Goal: Information Seeking & Learning: Learn about a topic

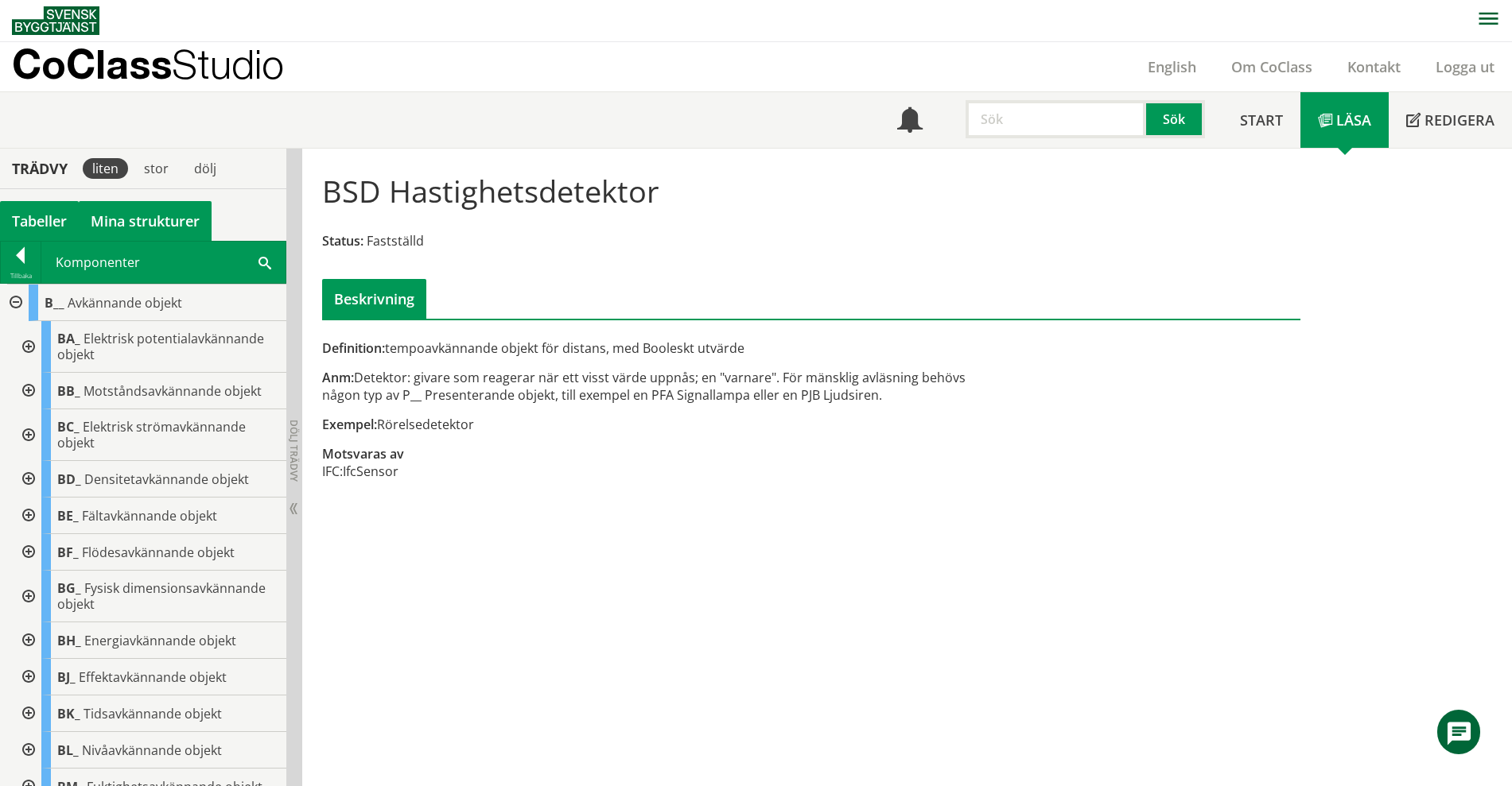
scroll to position [596, 0]
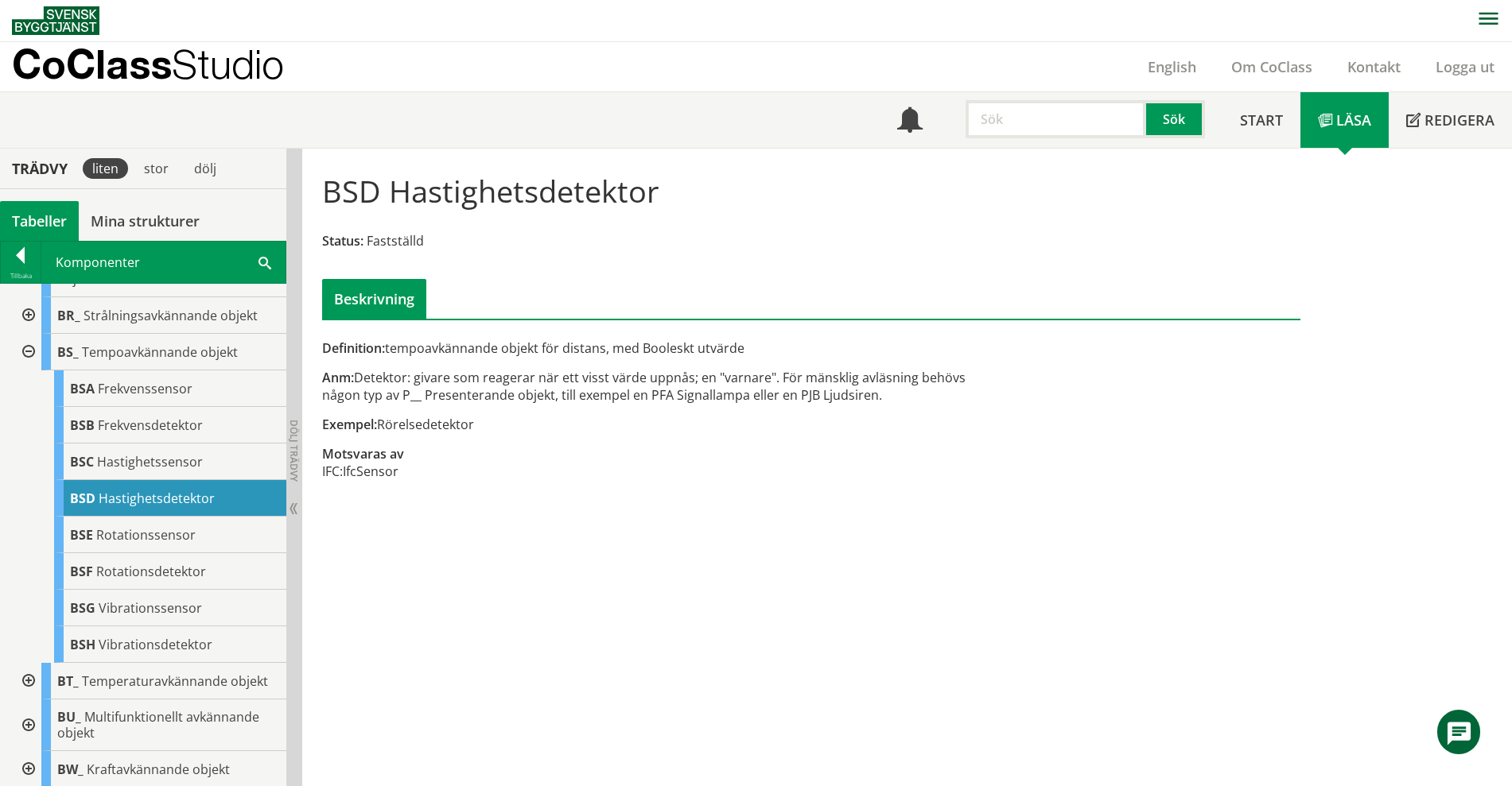
click at [27, 210] on div "Tabeller" at bounding box center [40, 220] width 79 height 40
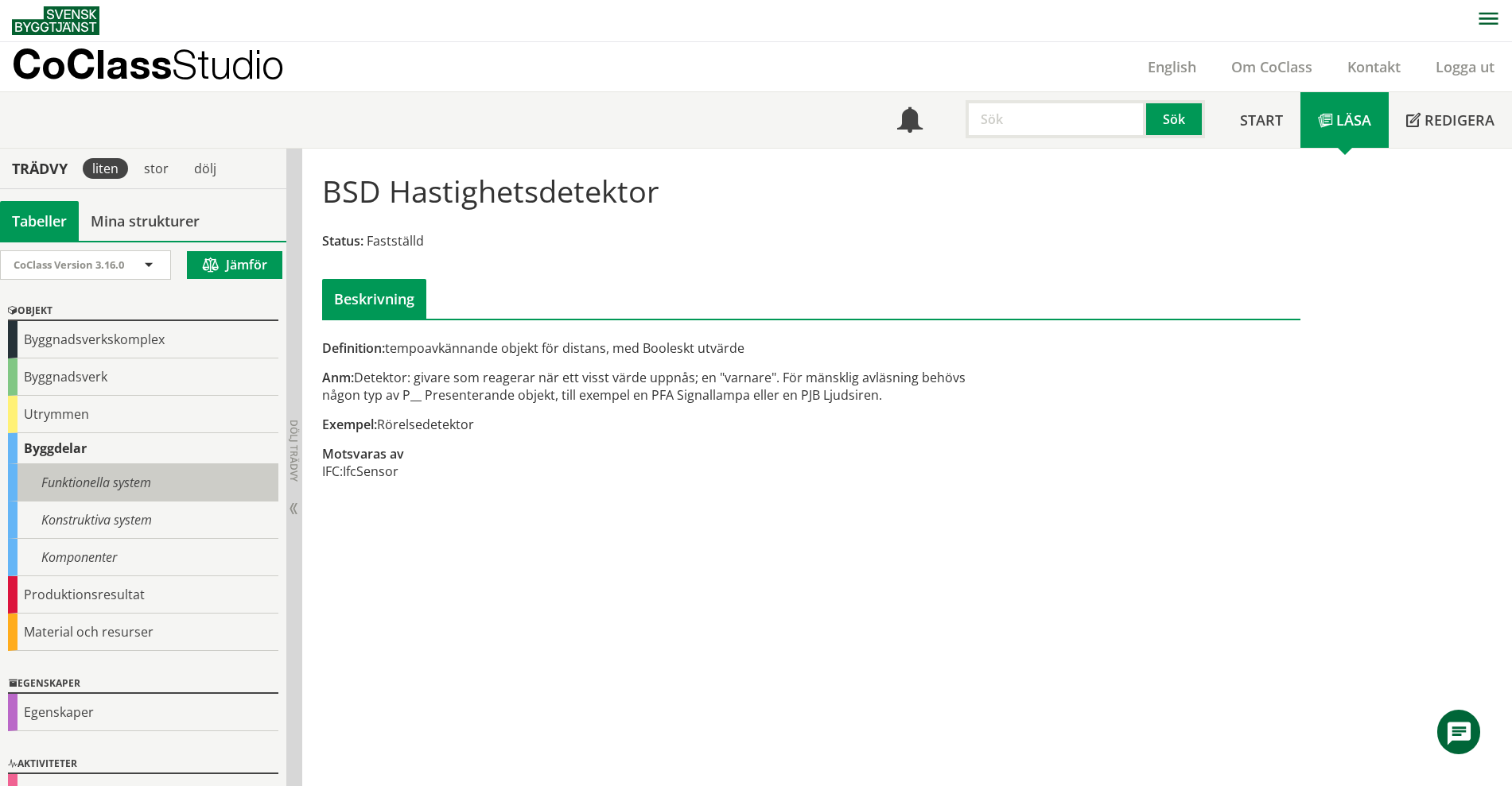
click at [132, 492] on div "Funktionella system" at bounding box center [143, 483] width 271 height 38
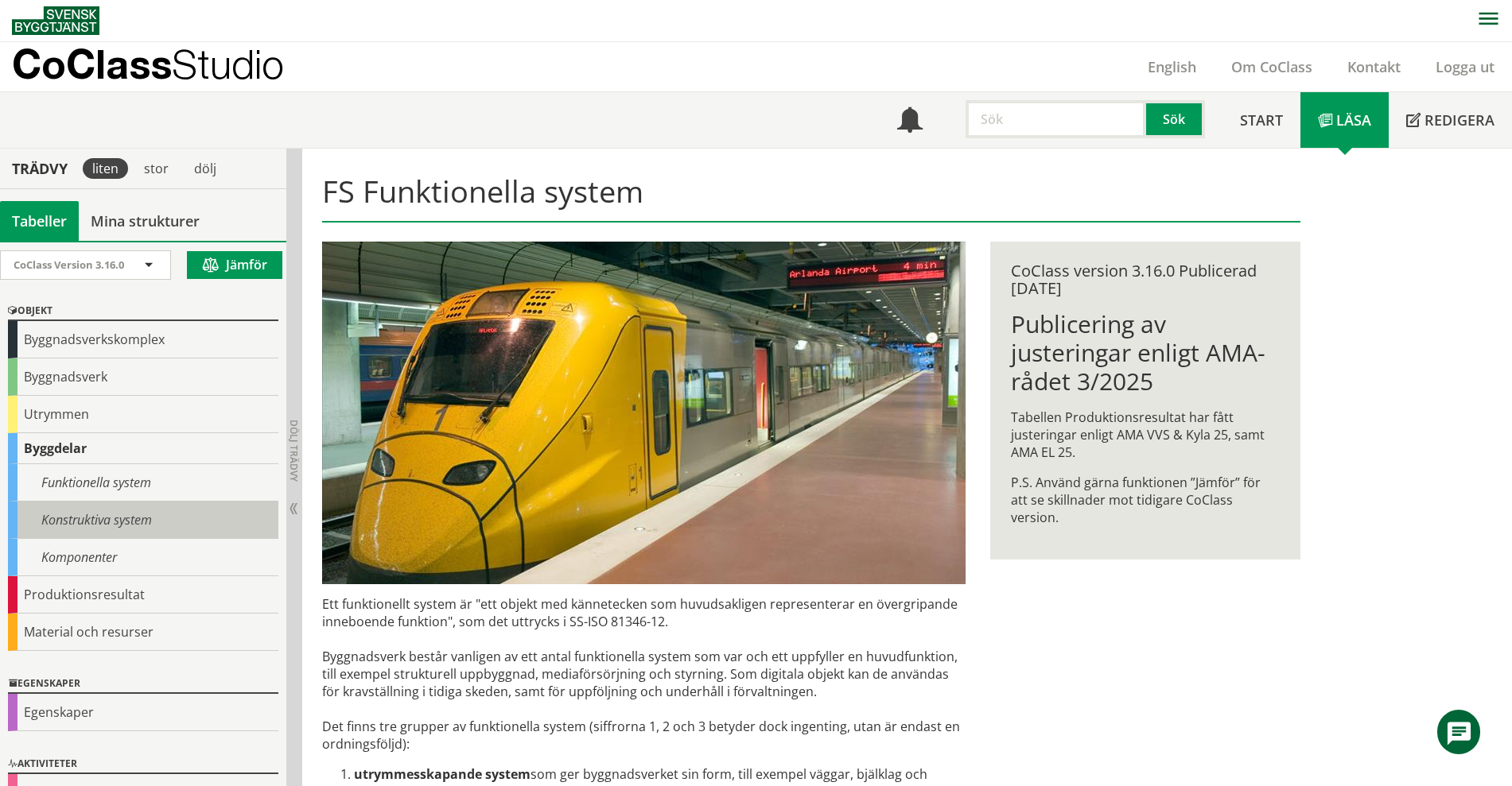
scroll to position [38, 0]
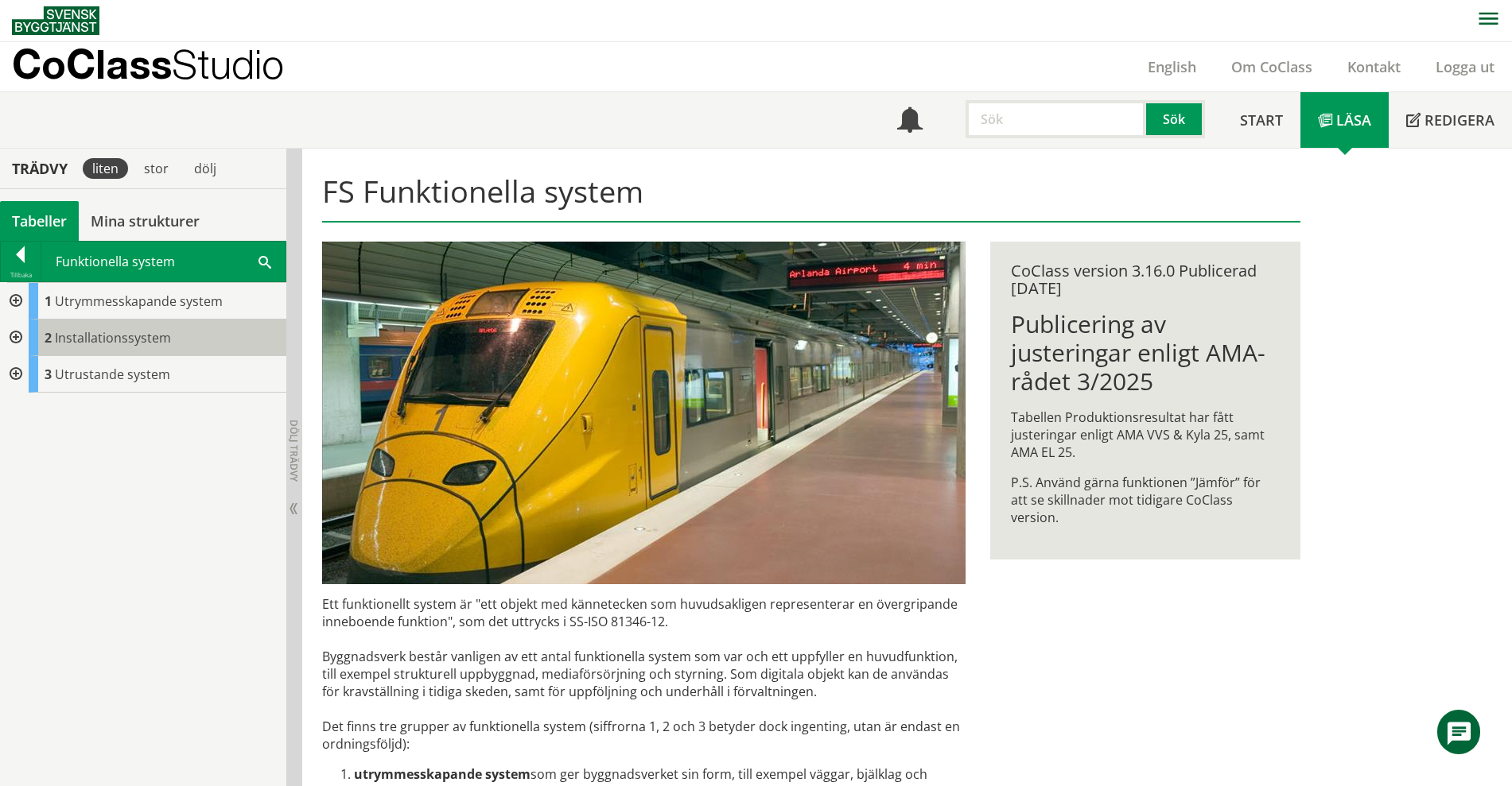
click at [92, 340] on span "Installationssystem" at bounding box center [112, 338] width 116 height 18
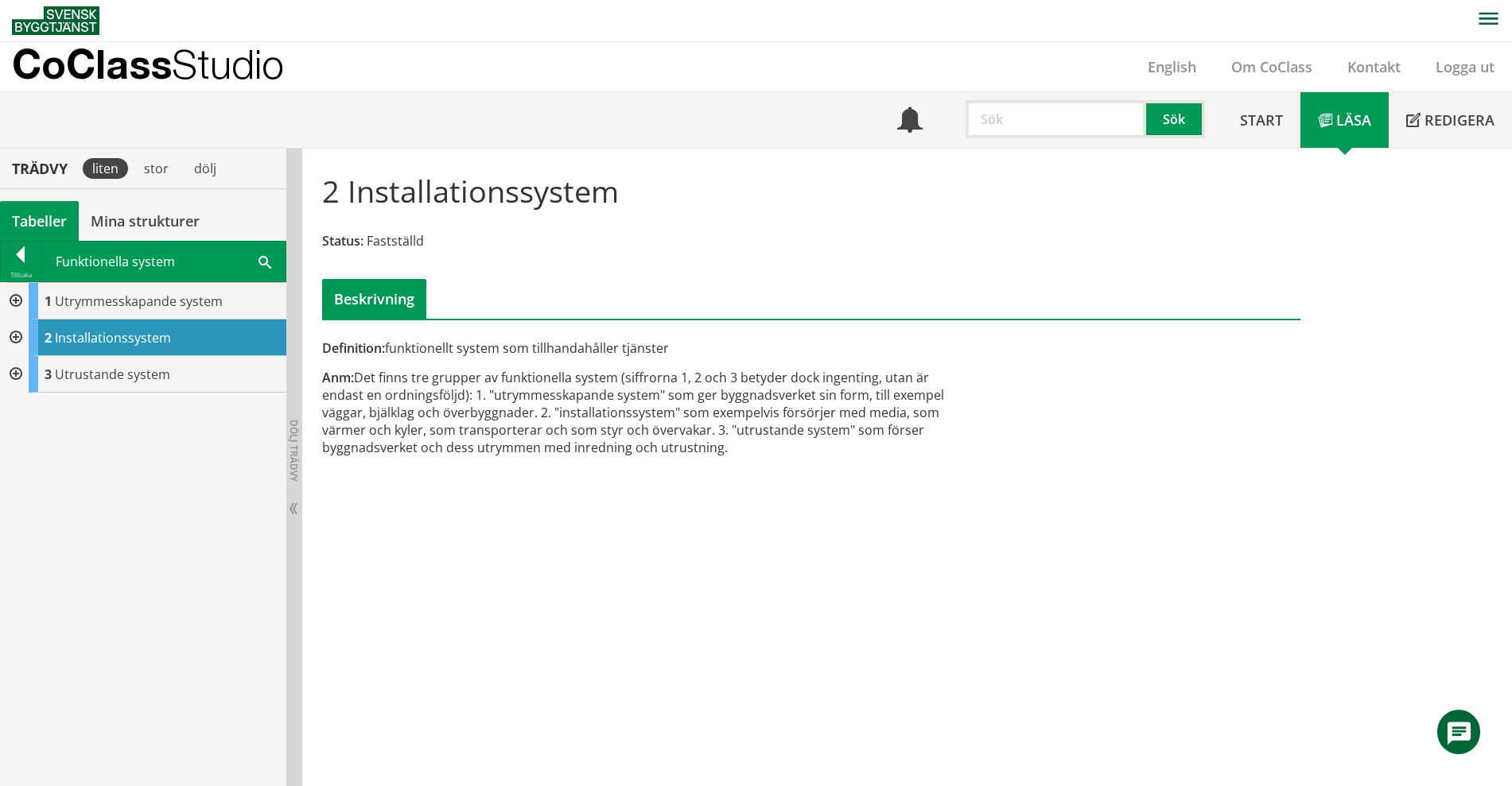
click at [18, 331] on div at bounding box center [14, 338] width 29 height 37
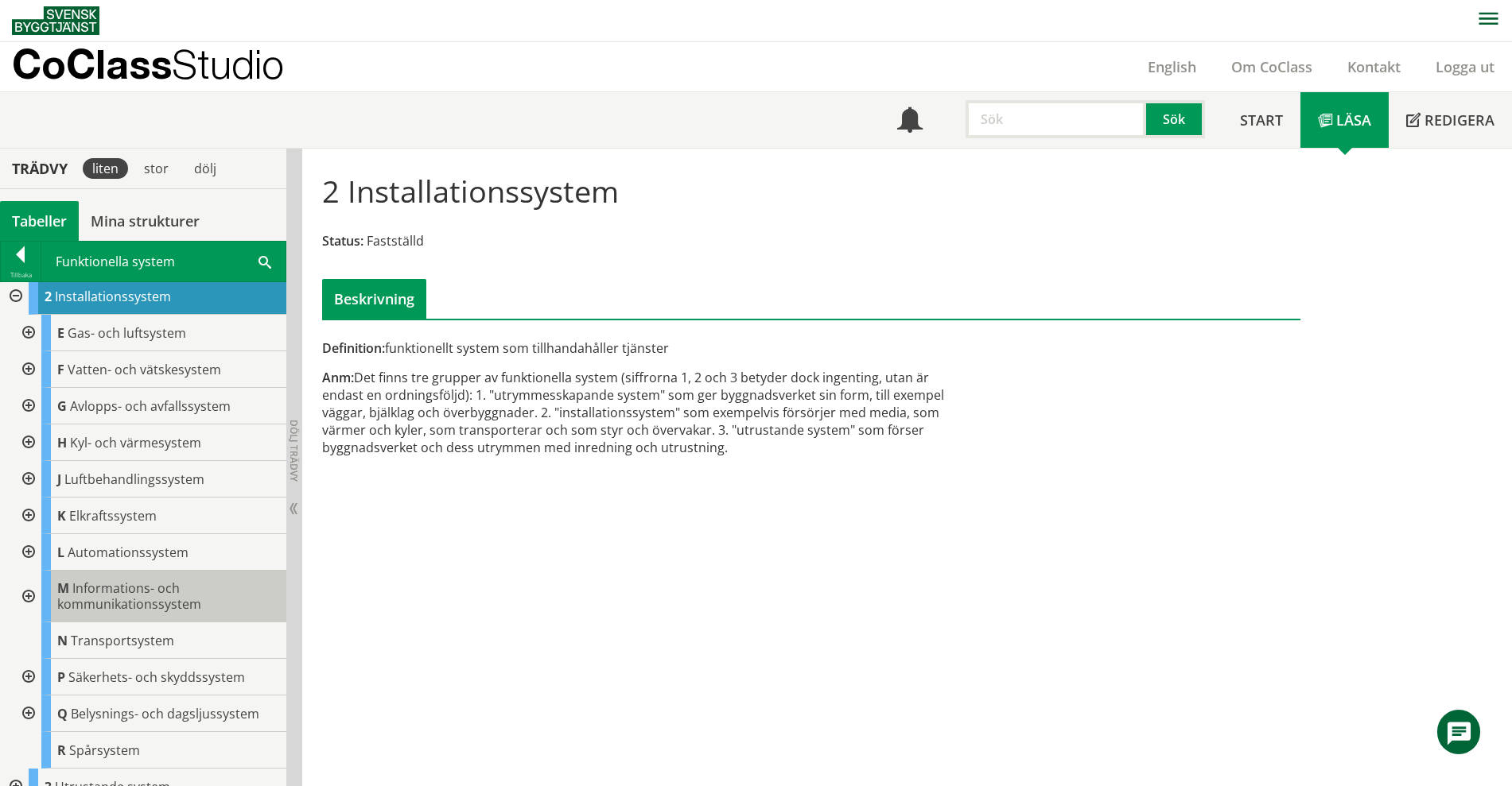
scroll to position [61, 0]
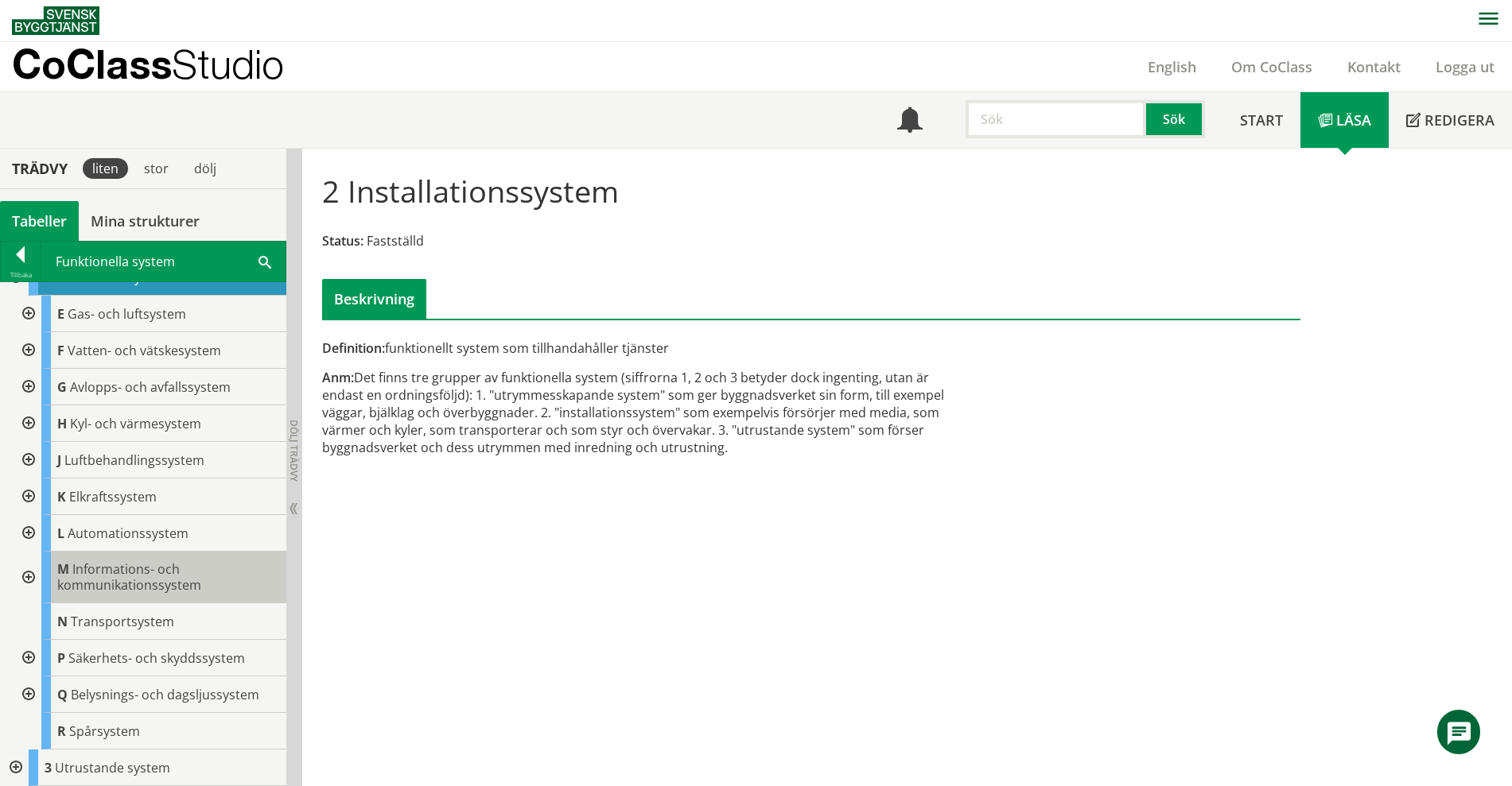
click at [207, 568] on body "AMA AMA Beskrivningsverktyg AMA Funktion BSAB Bygginfo Byggjura Byggkatalogen […" at bounding box center [756, 392] width 1512 height 786
click at [75, 566] on body "AMA AMA Beskrivningsverktyg AMA Funktion BSAB Bygginfo Byggjura Byggkatalogen […" at bounding box center [756, 392] width 1512 height 786
click at [112, 585] on span "Informations- och kommunikationssystem" at bounding box center [129, 577] width 144 height 33
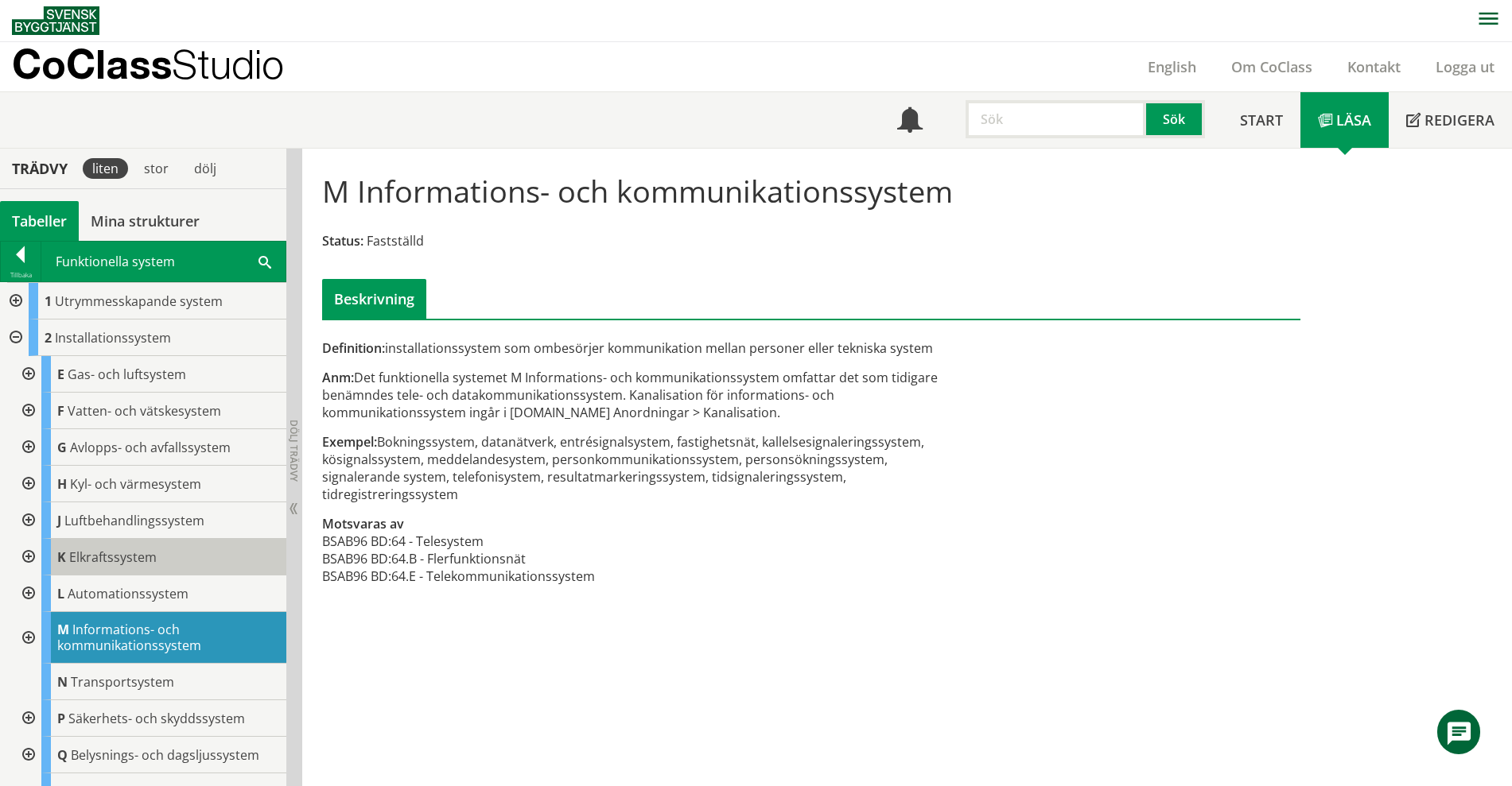
click at [163, 554] on div "K Elkraftssystem" at bounding box center [163, 558] width 245 height 37
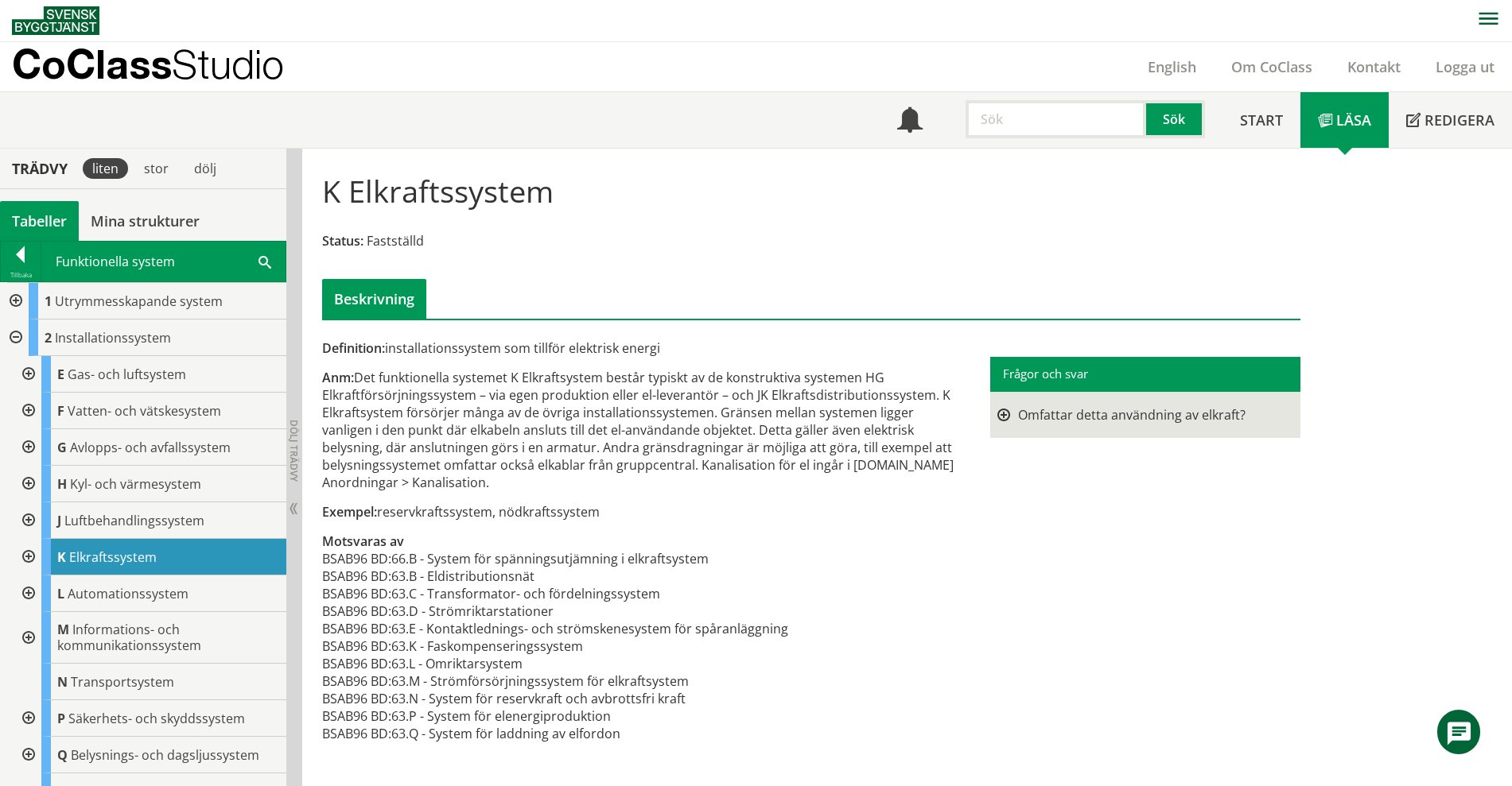
scroll to position [61, 0]
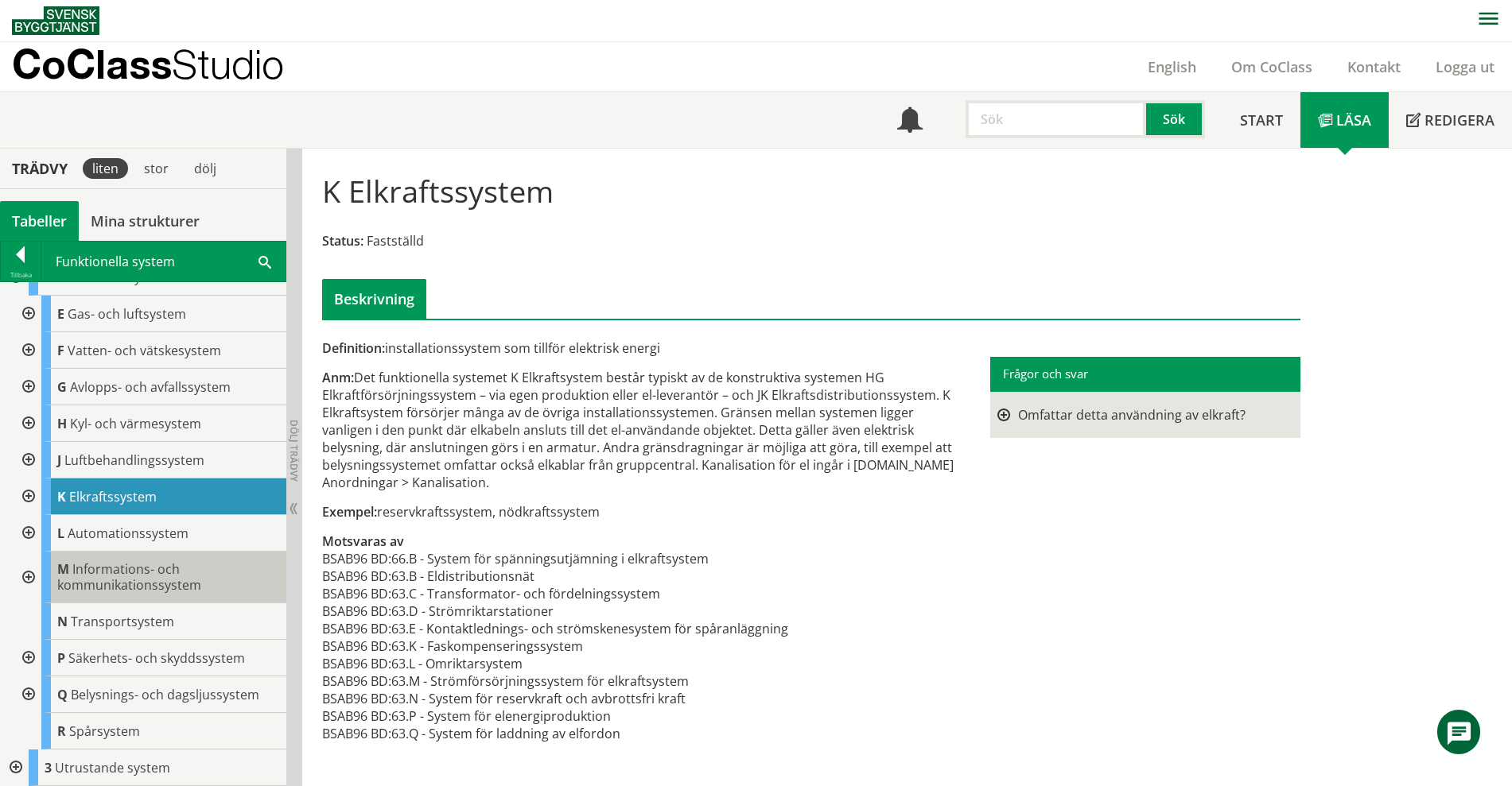
click at [163, 586] on span "Informations- och kommunikationssystem" at bounding box center [129, 577] width 144 height 33
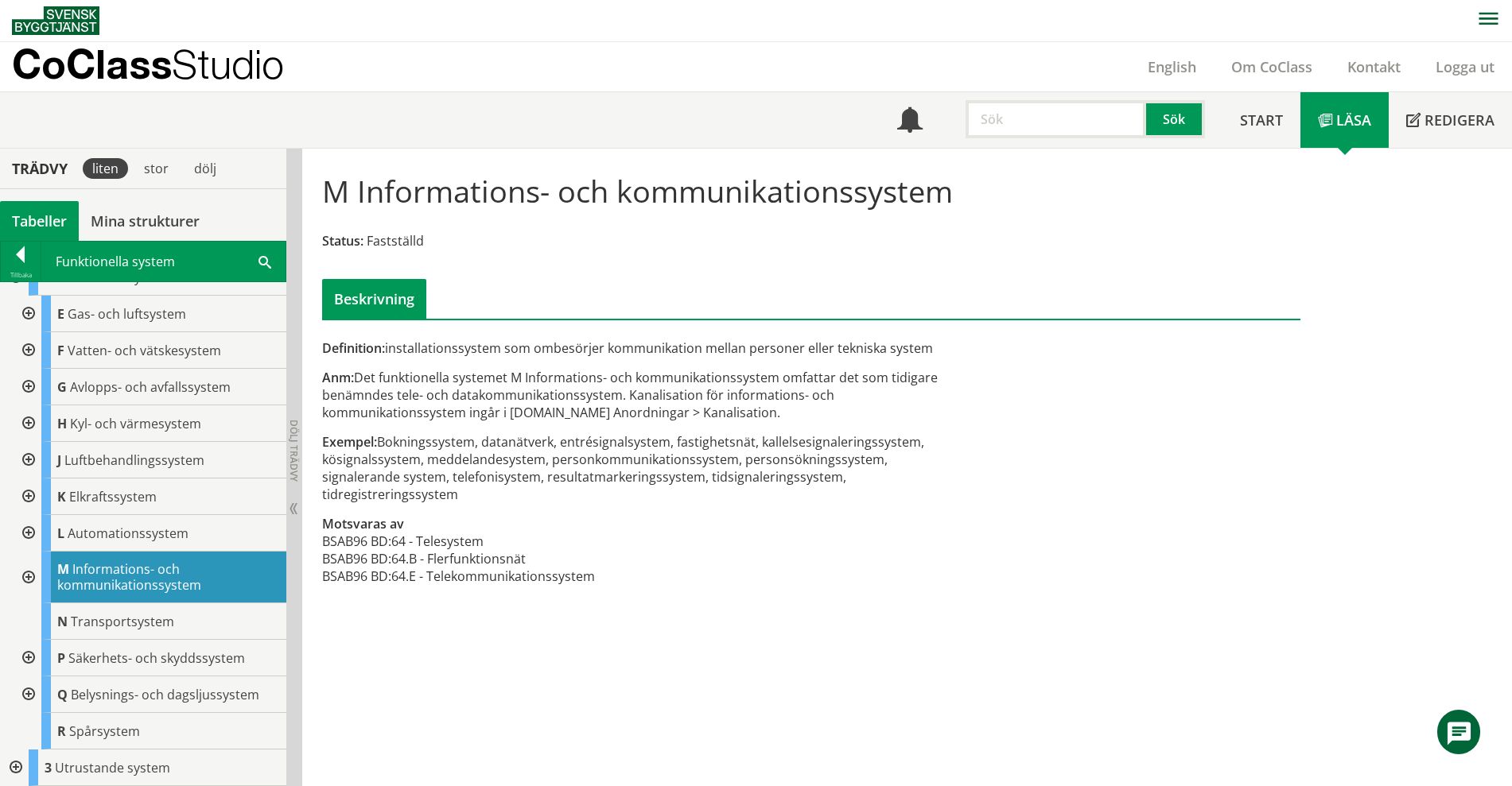
click at [33, 572] on div at bounding box center [26, 577] width 29 height 52
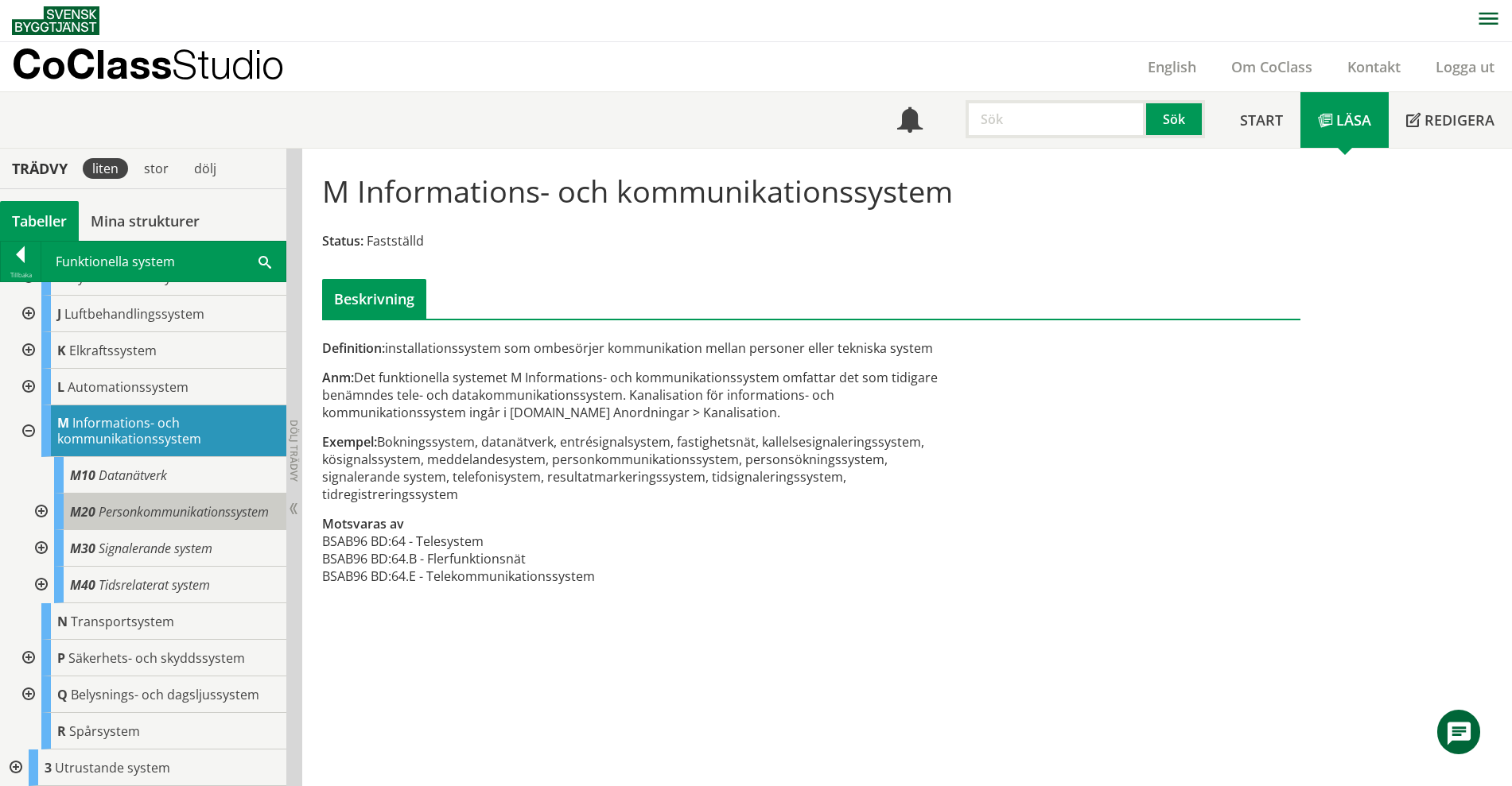
scroll to position [222, 0]
click at [147, 466] on span "Datanätverk" at bounding box center [133, 475] width 69 height 18
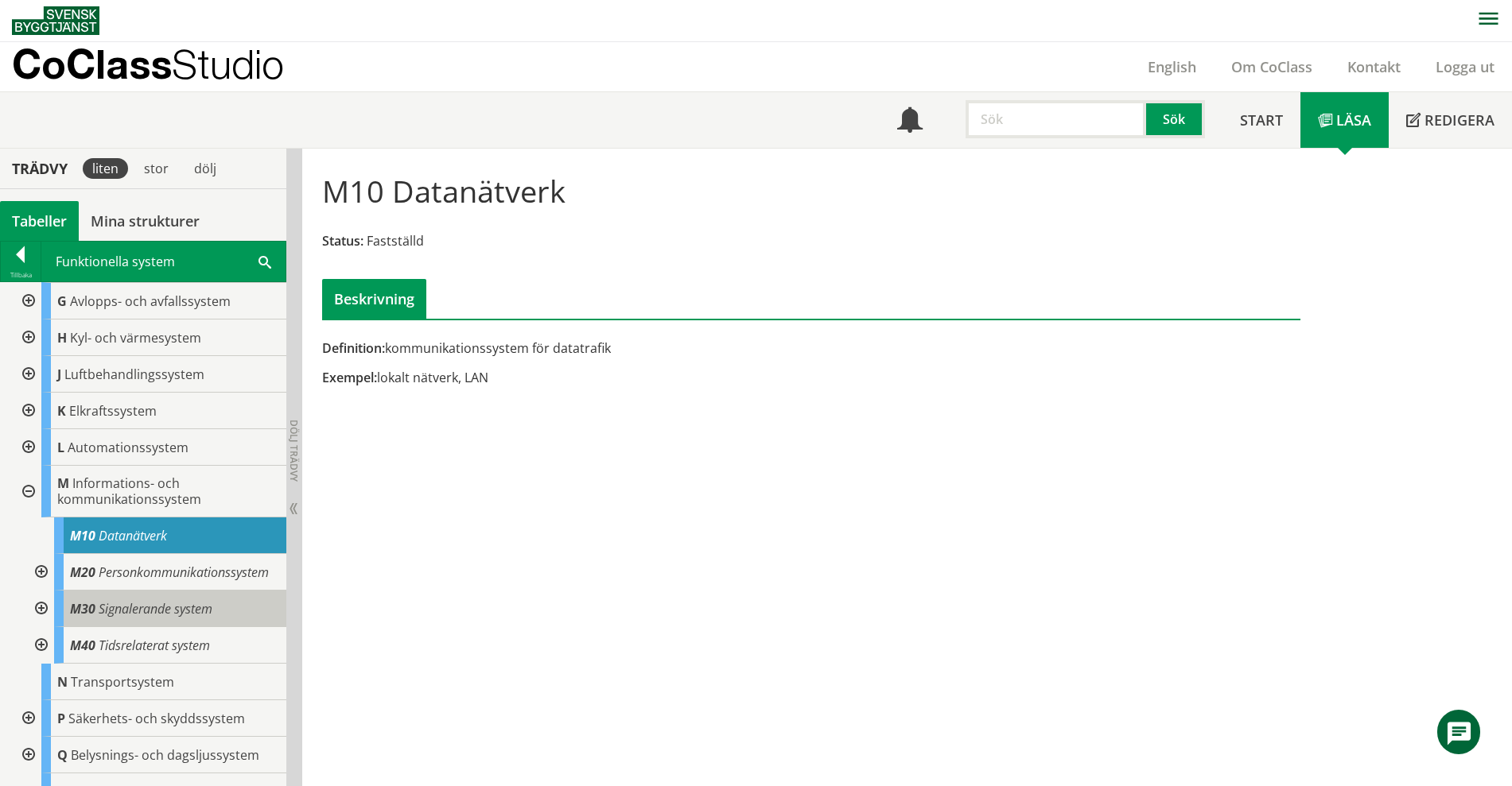
scroll to position [122, 0]
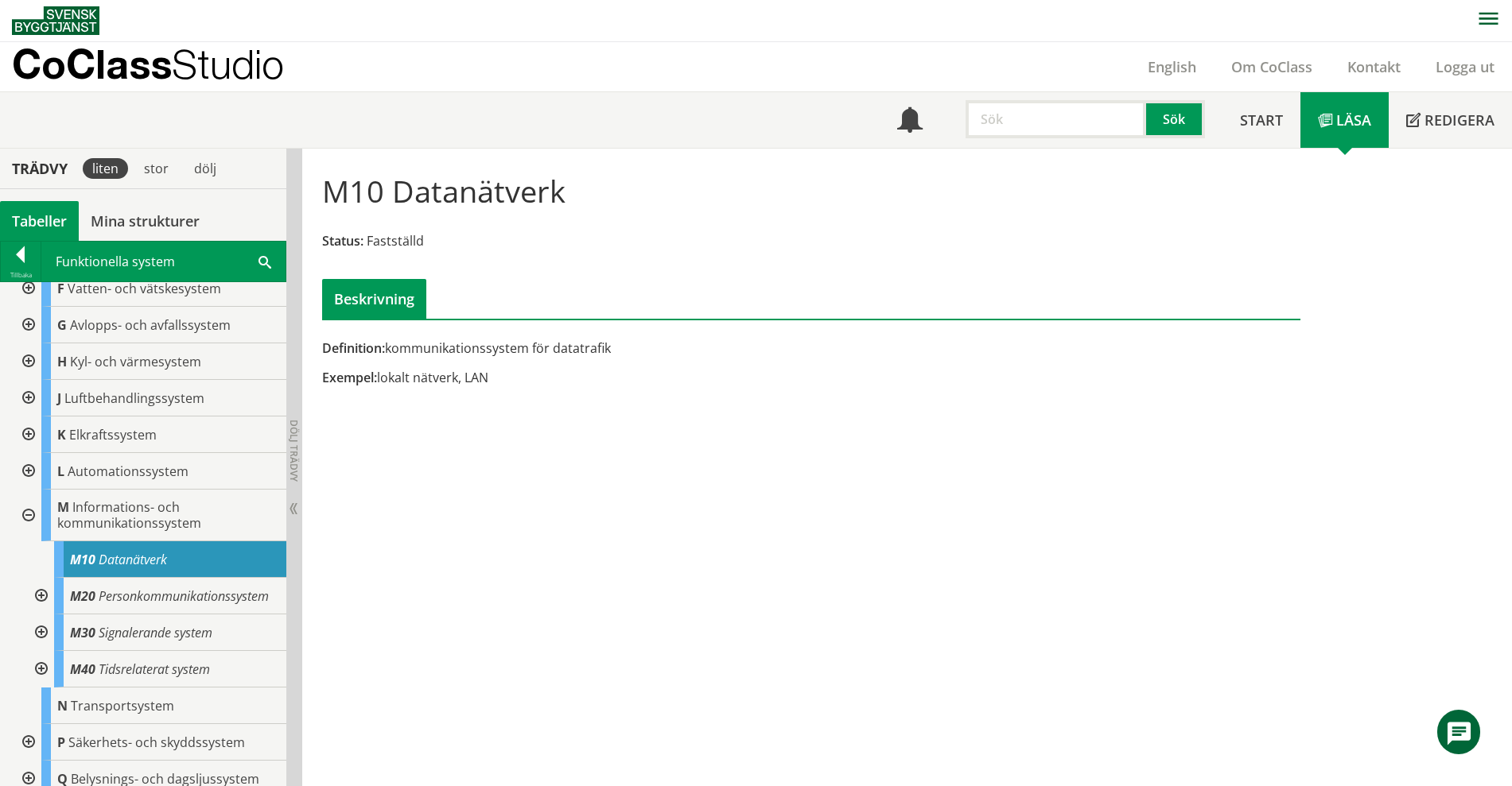
click at [21, 513] on div at bounding box center [26, 516] width 29 height 52
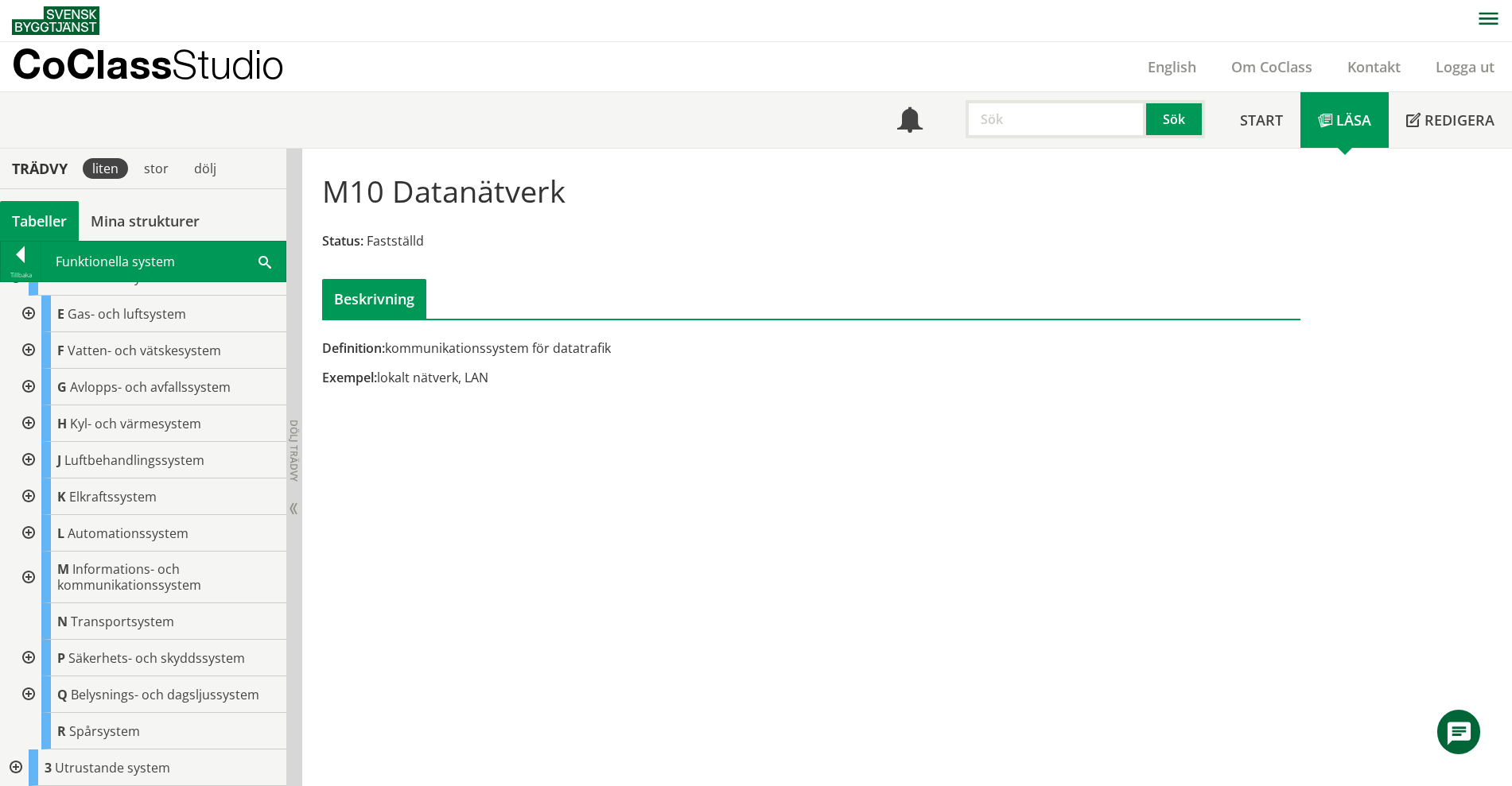
scroll to position [61, 0]
click at [15, 269] on div "Tillbaka" at bounding box center [20, 275] width 40 height 12
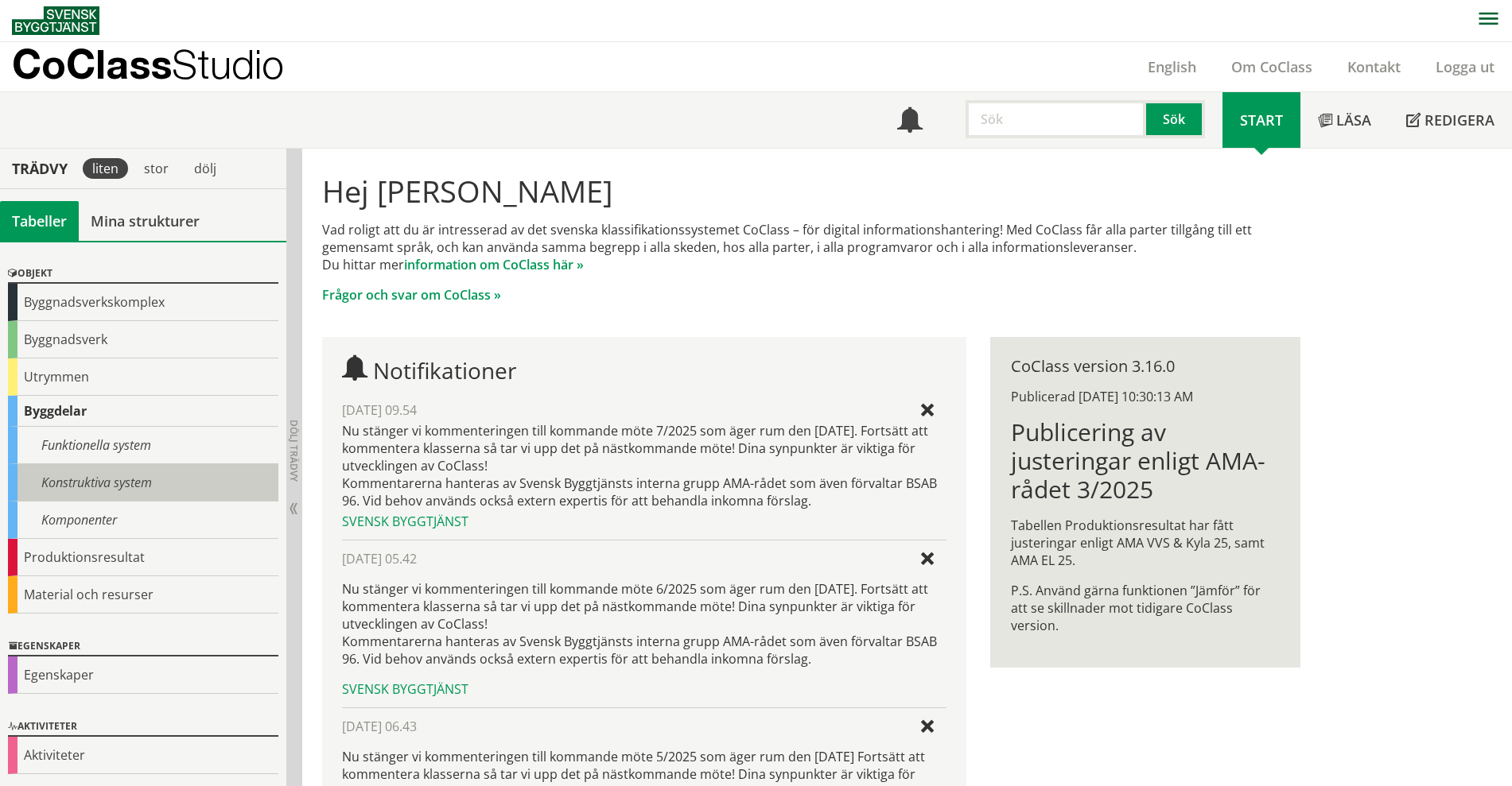
drag, startPoint x: 101, startPoint y: 525, endPoint x: 122, endPoint y: 468, distance: 60.7
click at [122, 468] on div "Objekt Byggnadsverkskomplex Byggnadsverk Utrymmen Byggdelar Funktionella system…" at bounding box center [143, 439] width 286 height 373
click at [122, 484] on div "Konstruktiva system" at bounding box center [143, 483] width 271 height 38
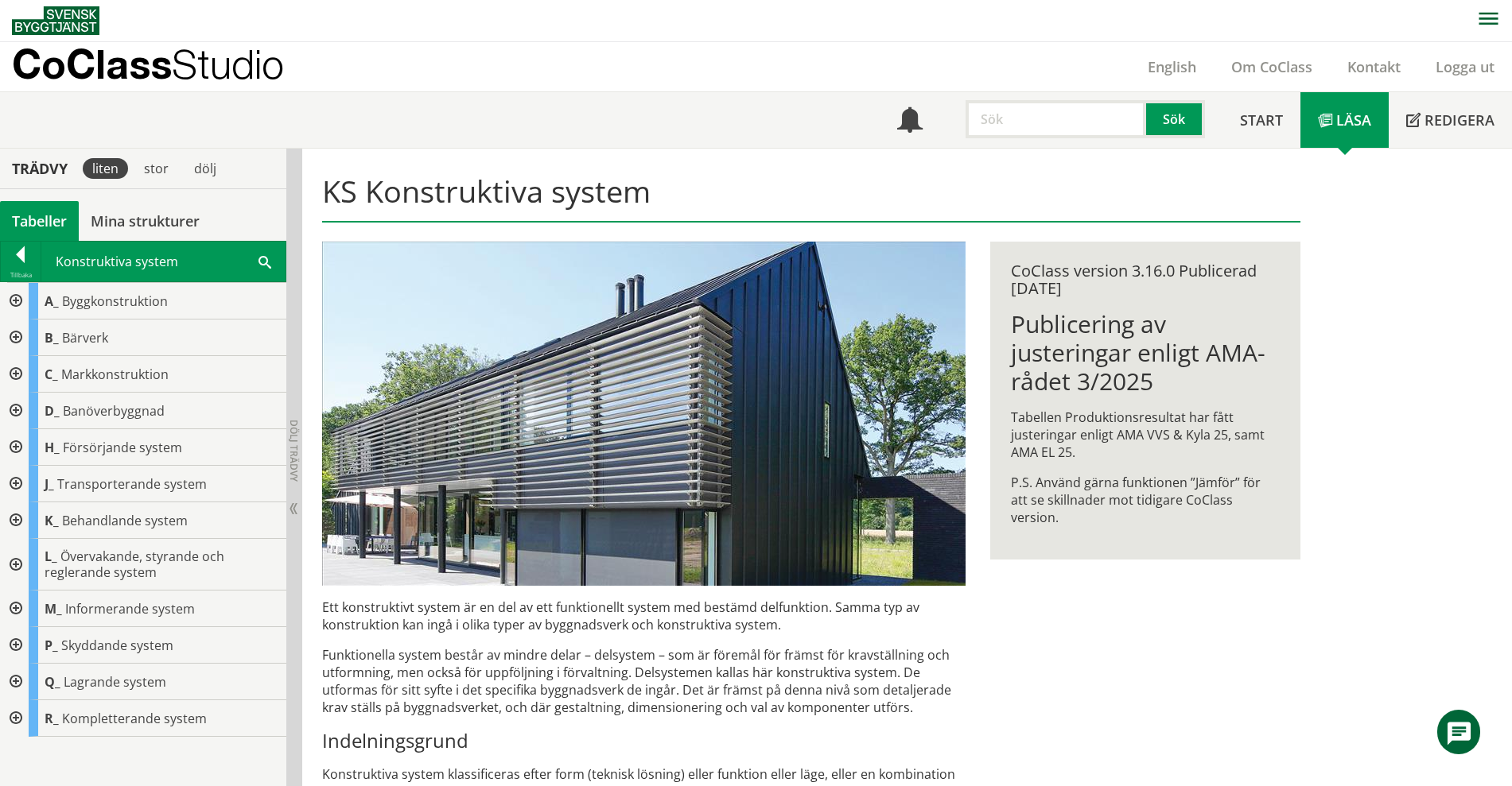
click at [265, 257] on span at bounding box center [264, 261] width 12 height 17
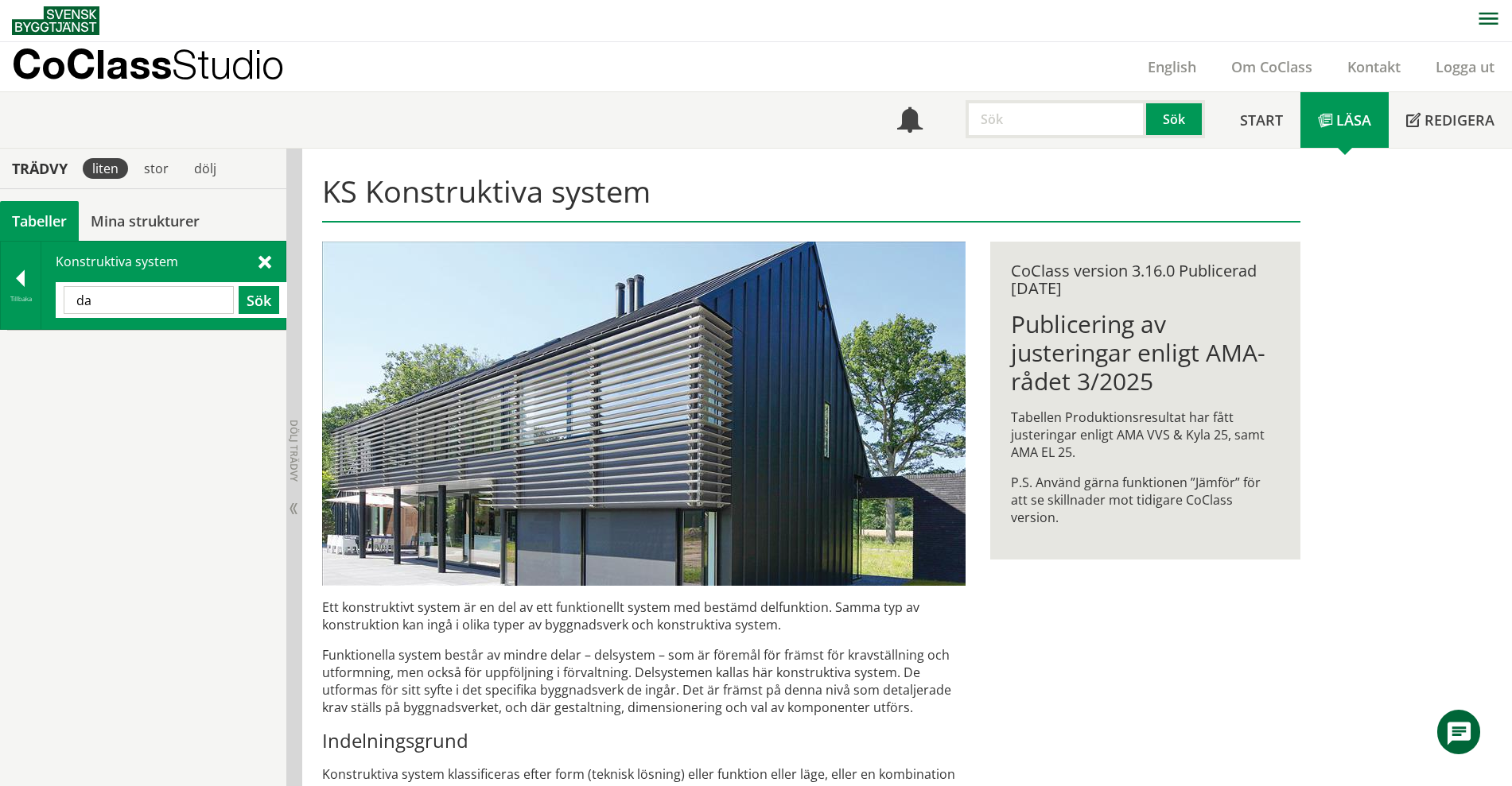
type input "d"
click at [201, 306] on input "internet" at bounding box center [148, 300] width 170 height 28
type input "fiber"
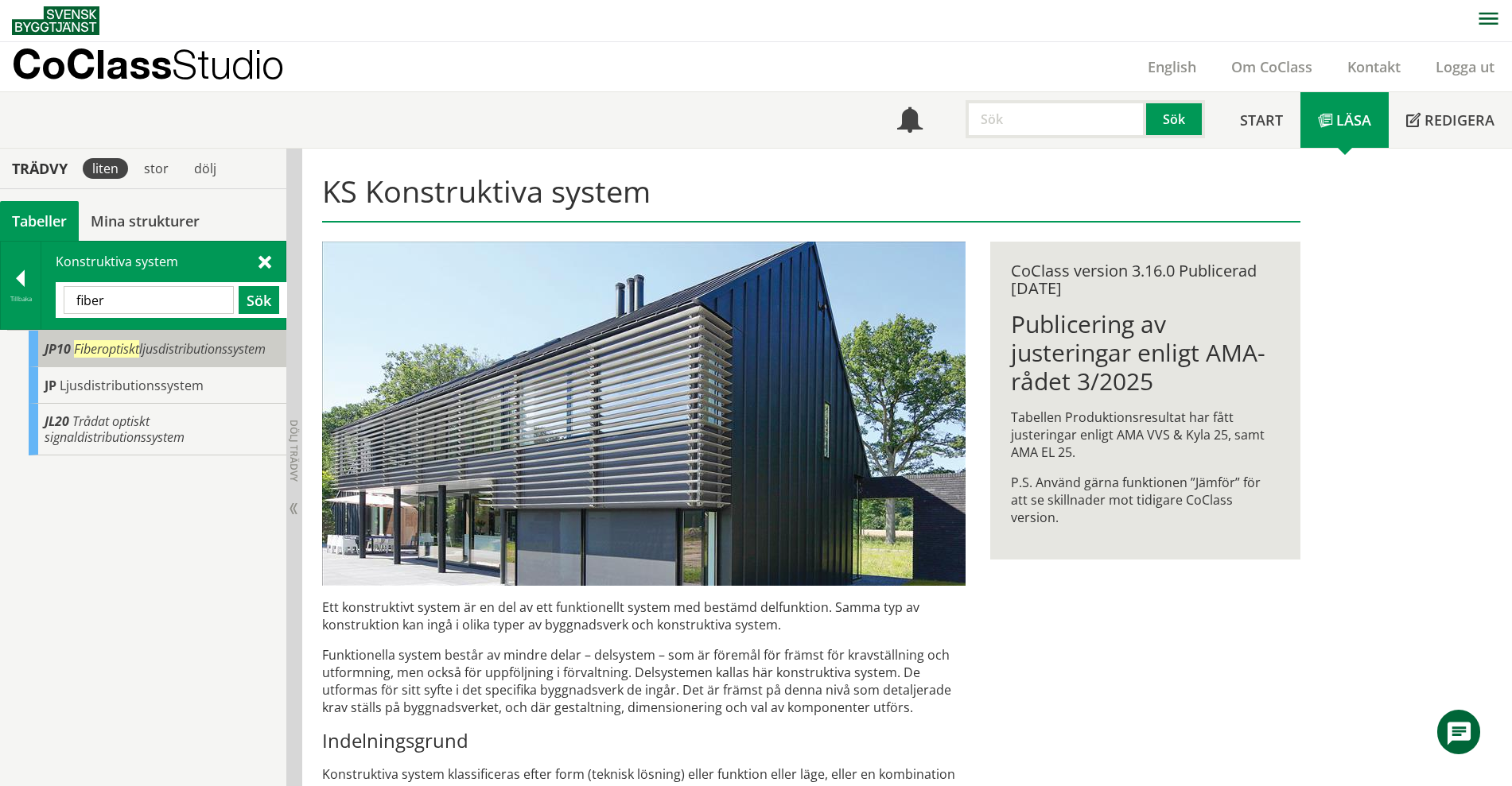
click at [182, 352] on span "Fiberoptiskt ljusdistributionssystem" at bounding box center [170, 349] width 192 height 18
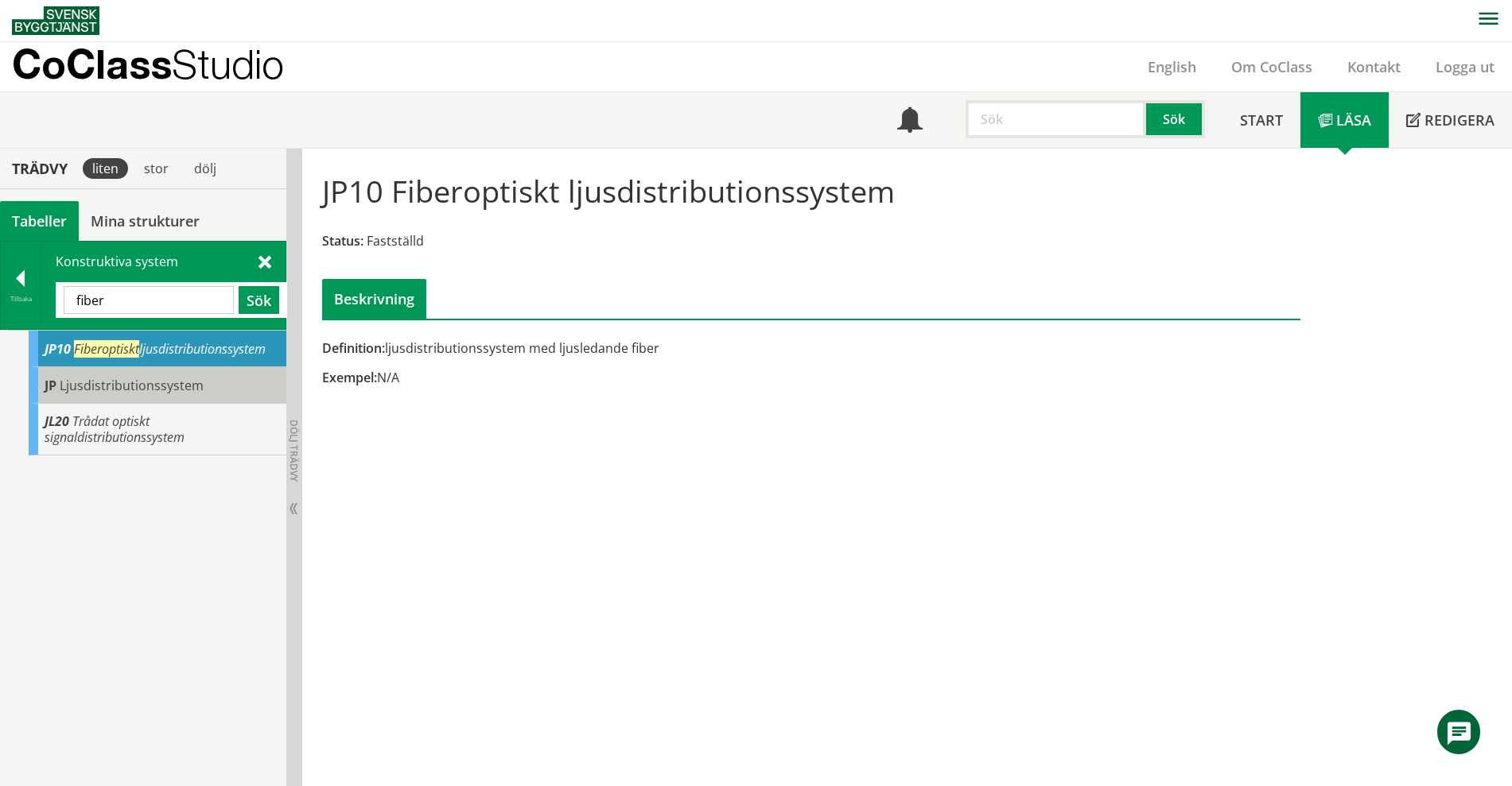
click at [190, 371] on div "JP Ljusdistributionssystem" at bounding box center [157, 386] width 257 height 37
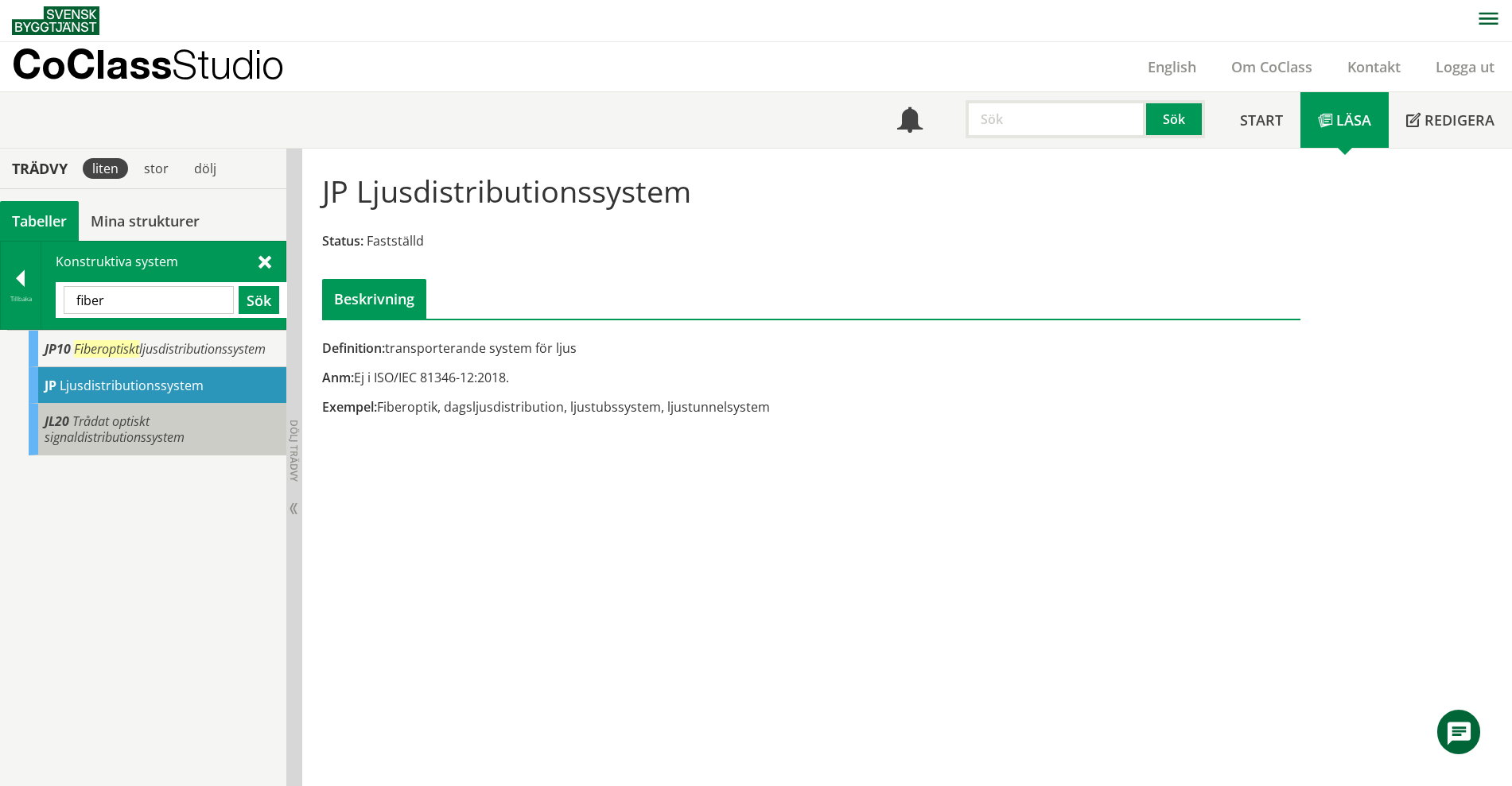
click at [170, 431] on span "Trådat optiskt signaldistributionssystem" at bounding box center [114, 429] width 140 height 33
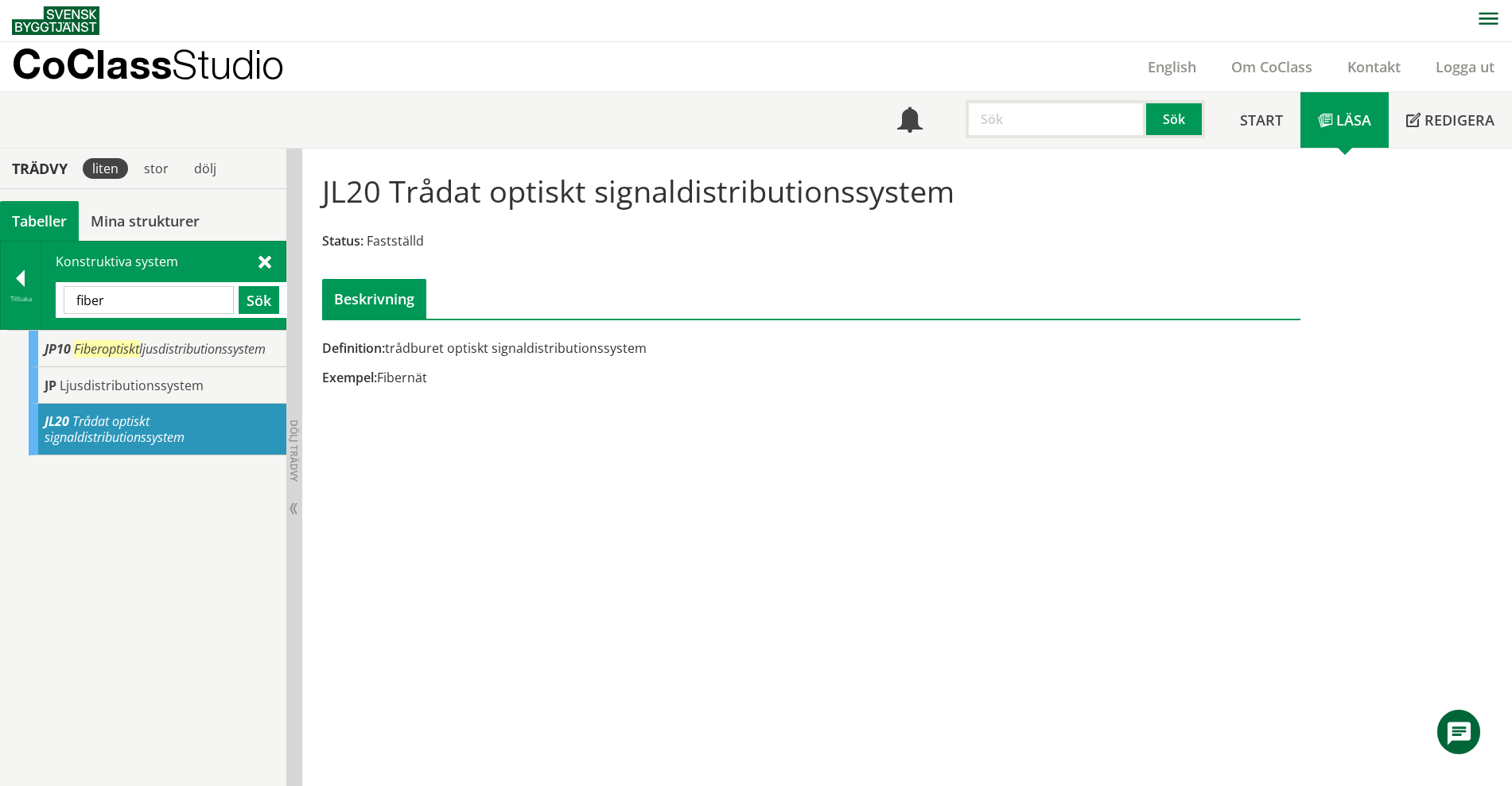
click at [264, 259] on span at bounding box center [264, 261] width 12 height 17
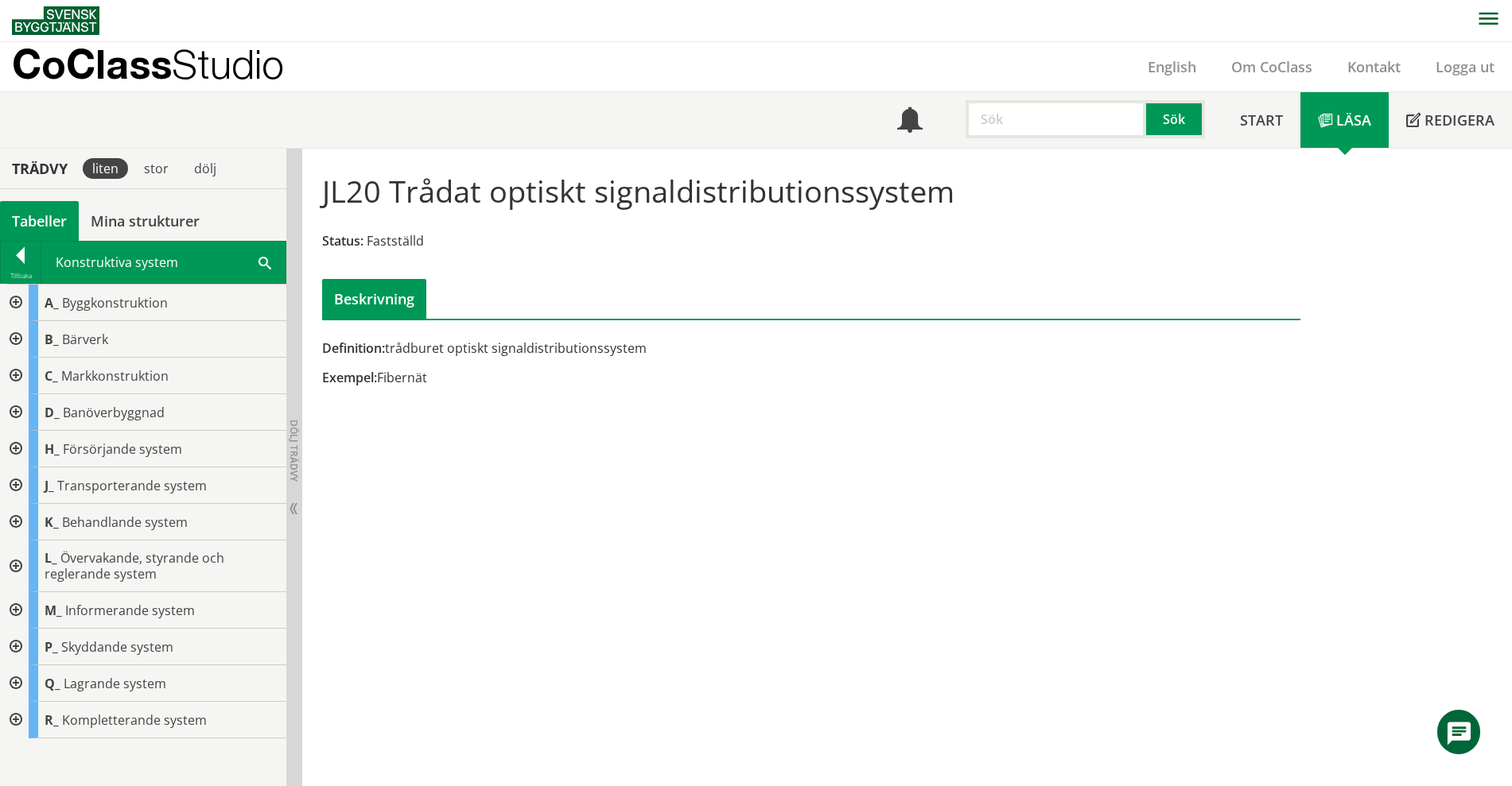
click at [15, 475] on div at bounding box center [14, 486] width 29 height 37
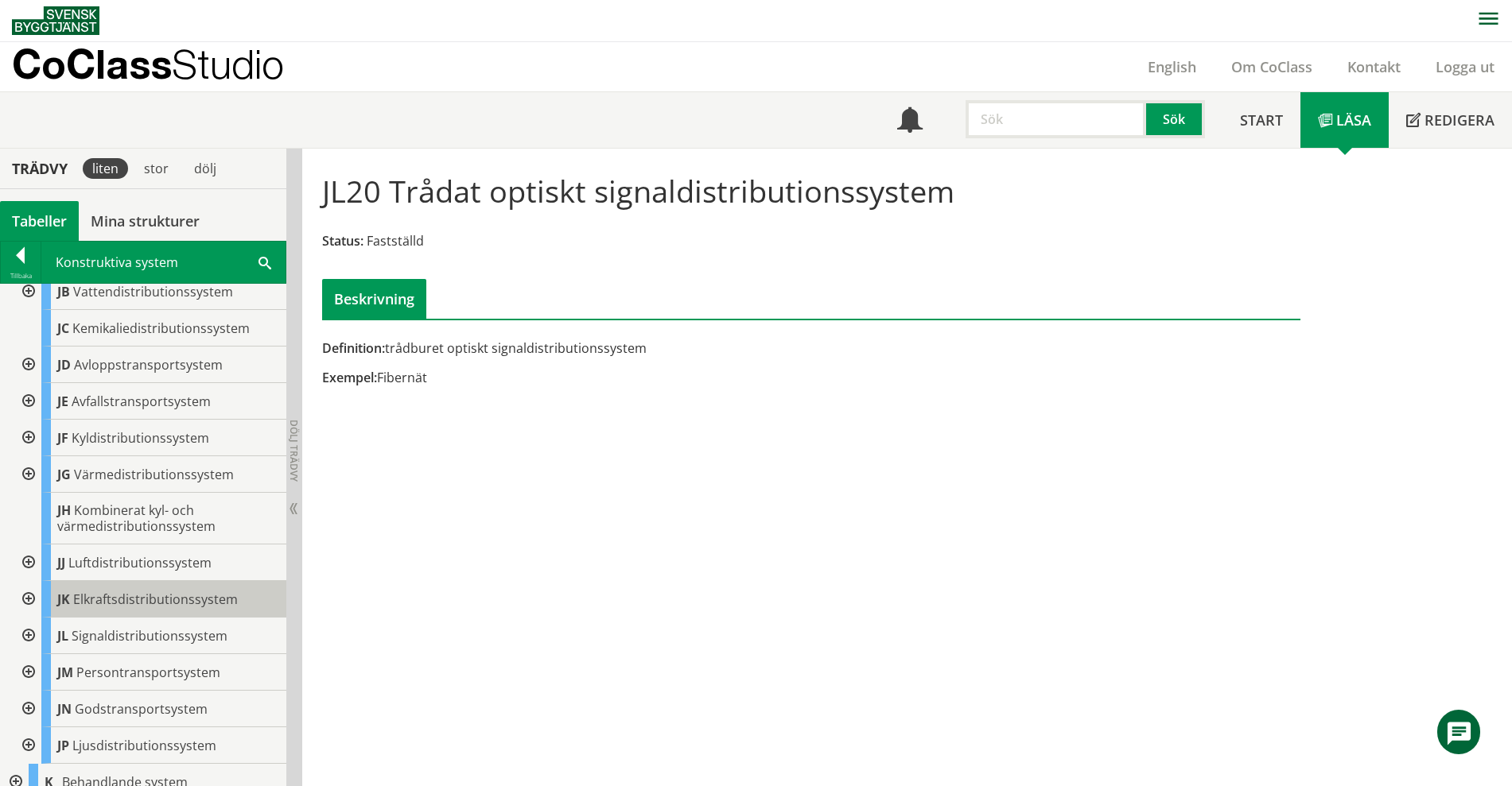
scroll to position [298, 0]
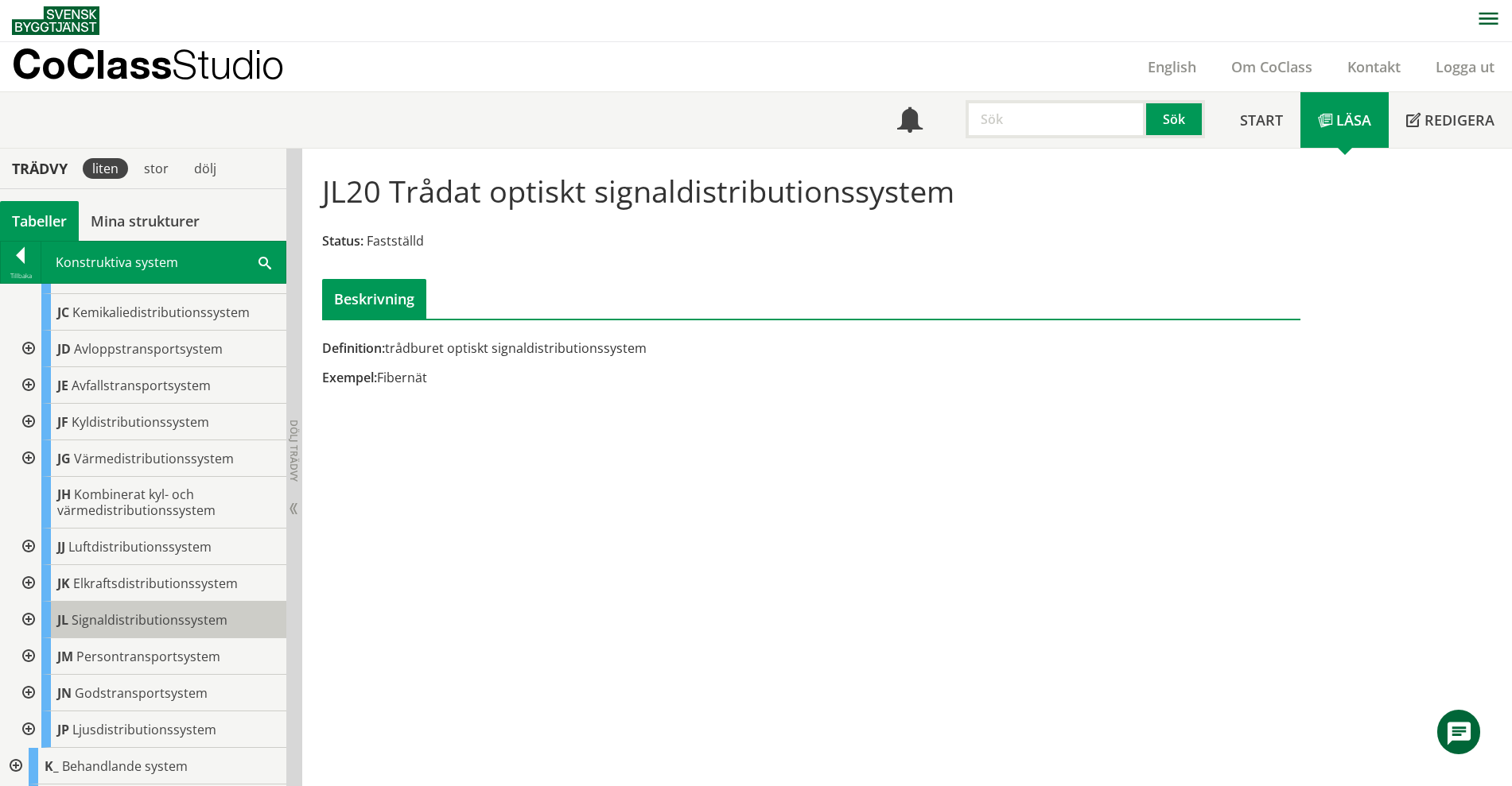
click at [153, 611] on span "Signaldistributionssystem" at bounding box center [148, 620] width 156 height 18
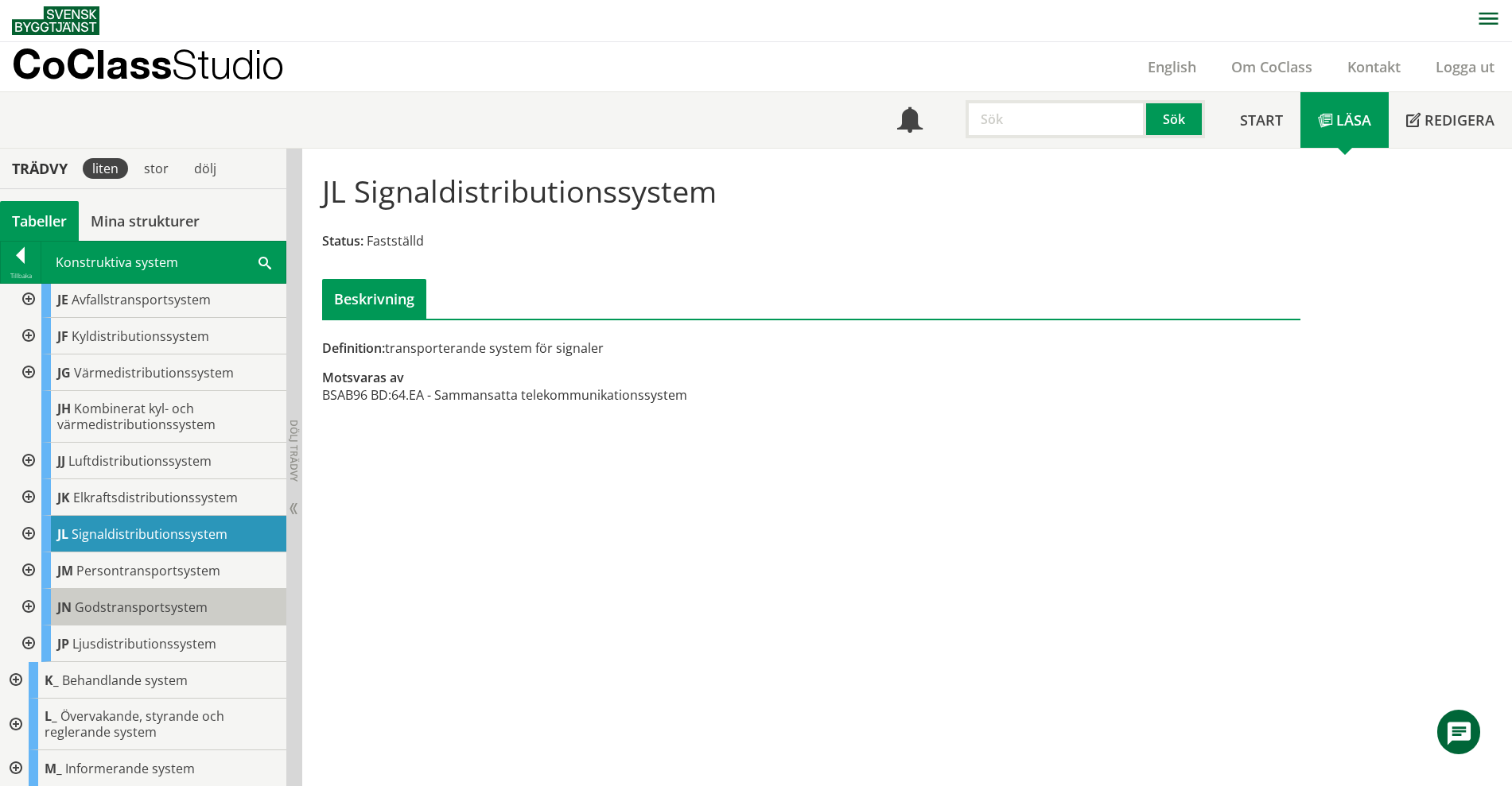
scroll to position [398, 0]
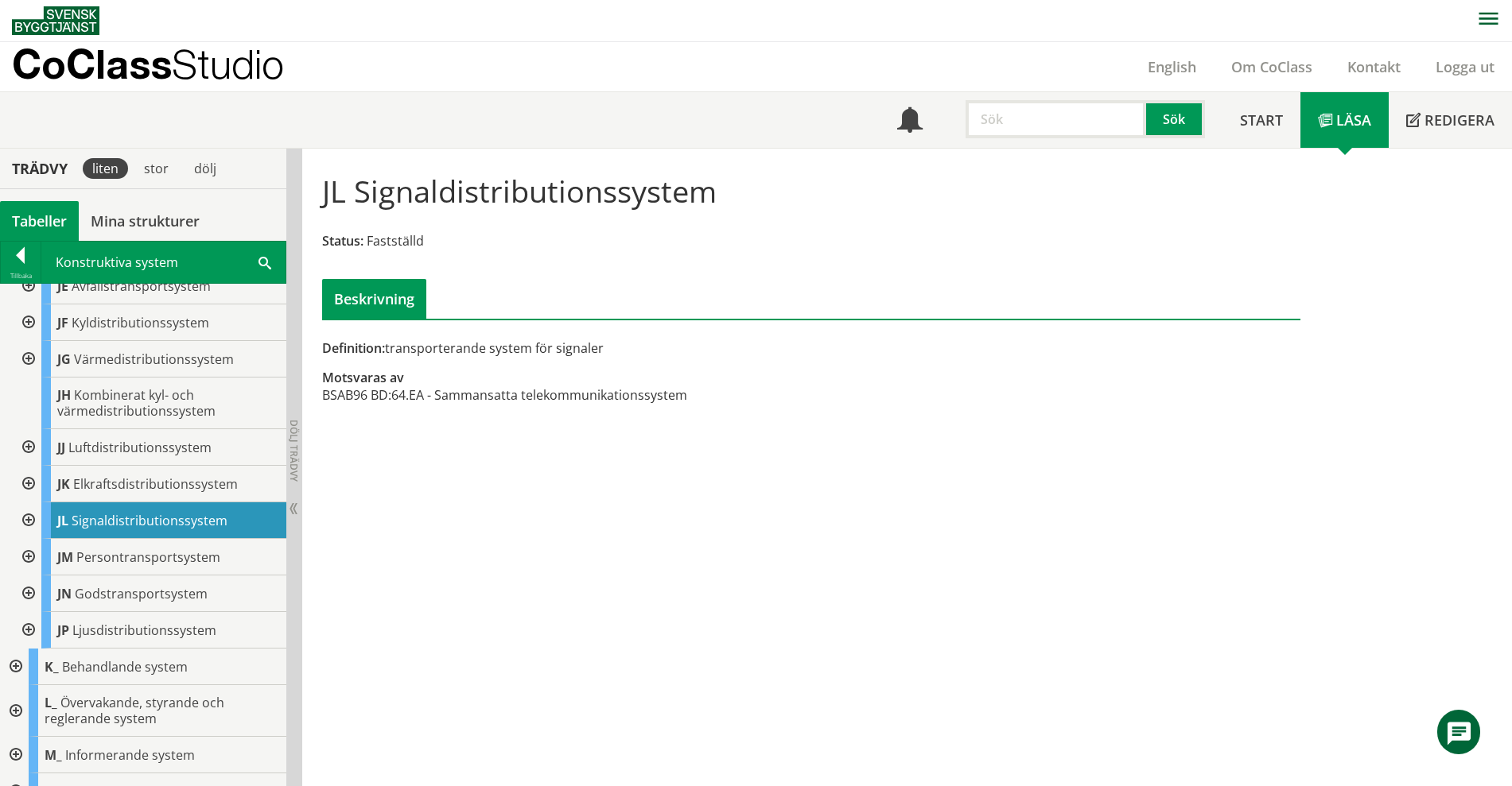
click at [24, 502] on div at bounding box center [26, 521] width 29 height 37
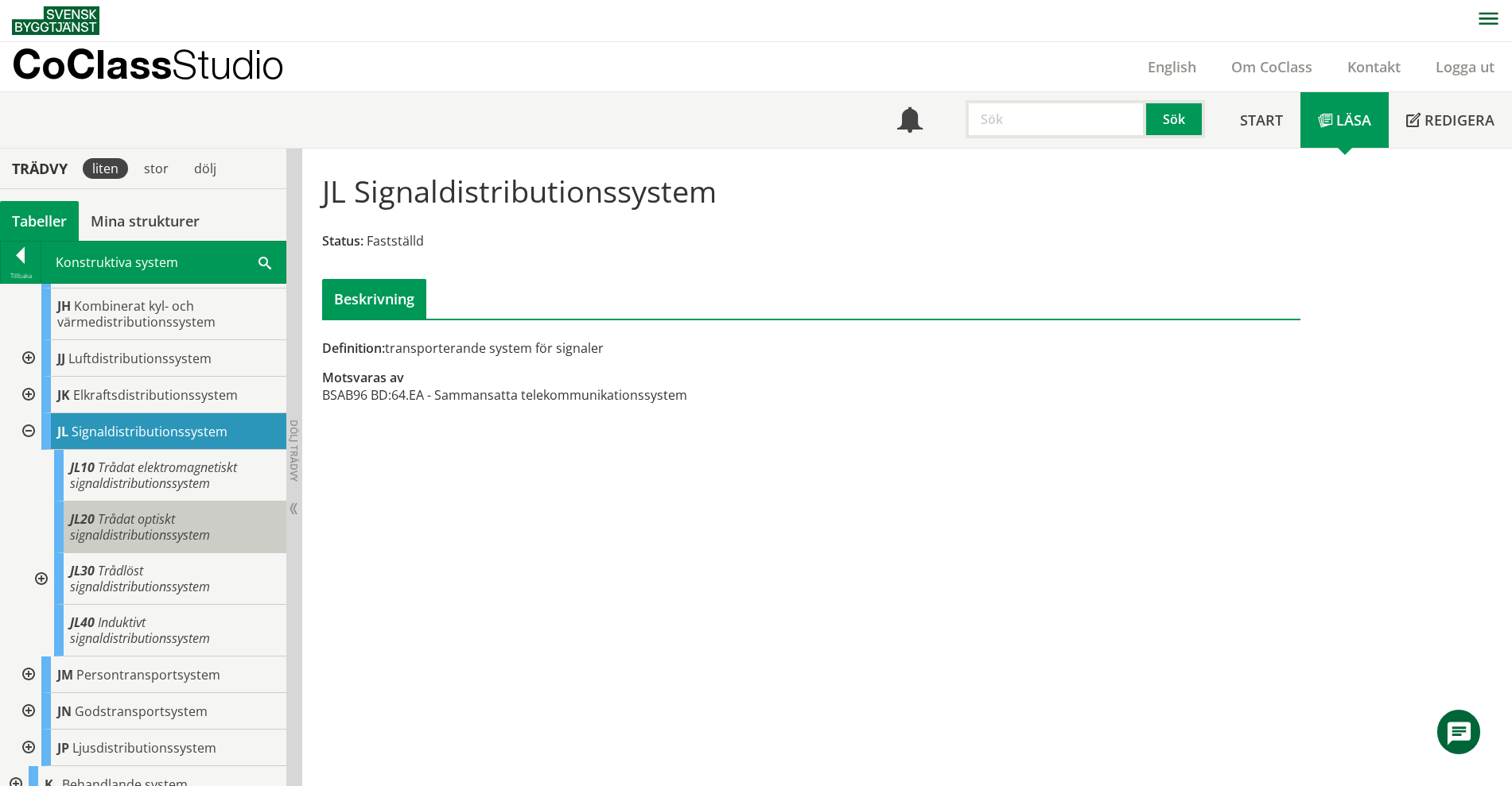
scroll to position [497, 0]
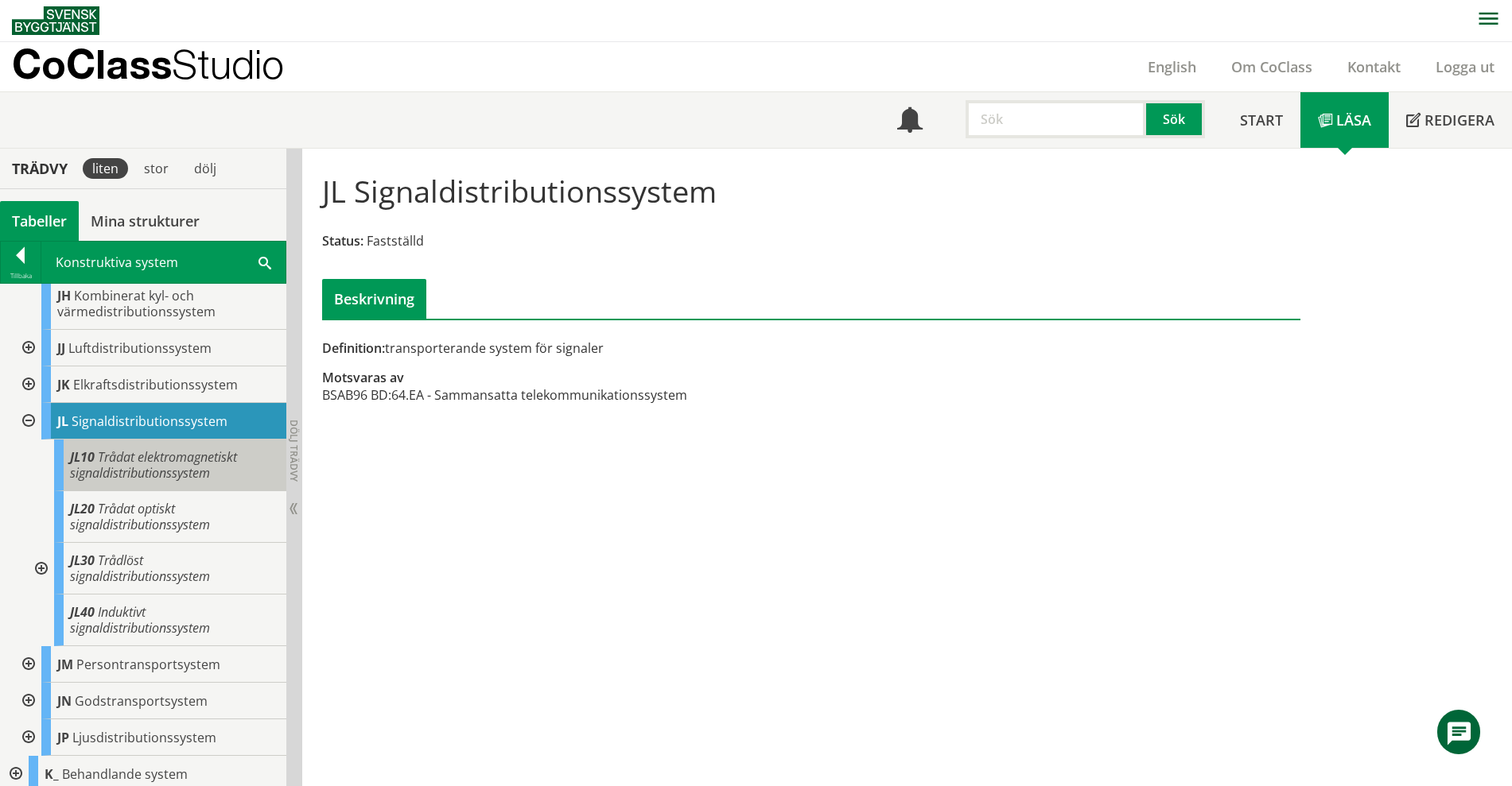
click at [189, 449] on span "Trådat elektromagnetiskt signaldistributionssystem" at bounding box center [154, 465] width 167 height 33
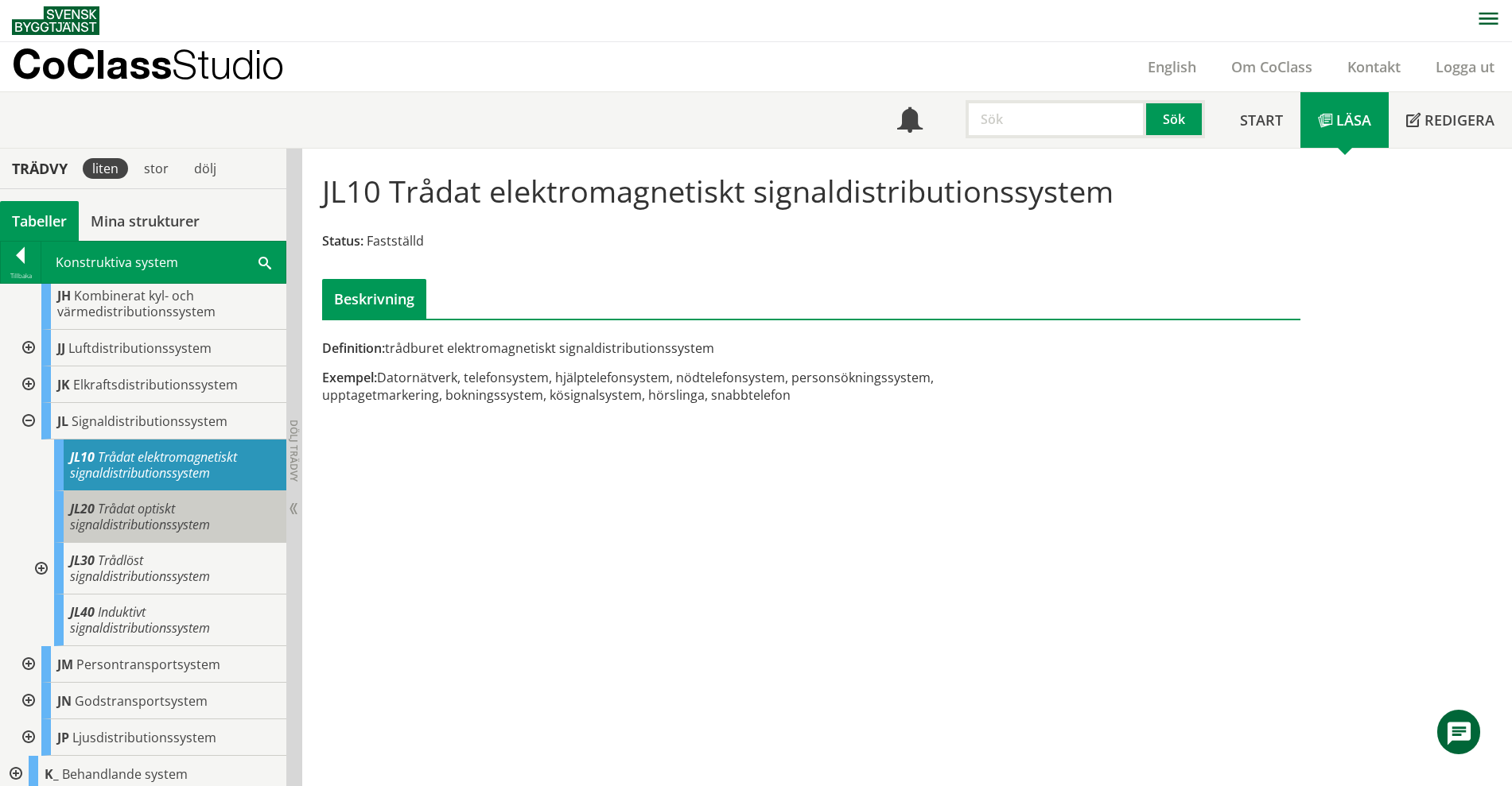
click at [198, 501] on span "Trådat optiskt signaldistributionssystem" at bounding box center [140, 516] width 140 height 33
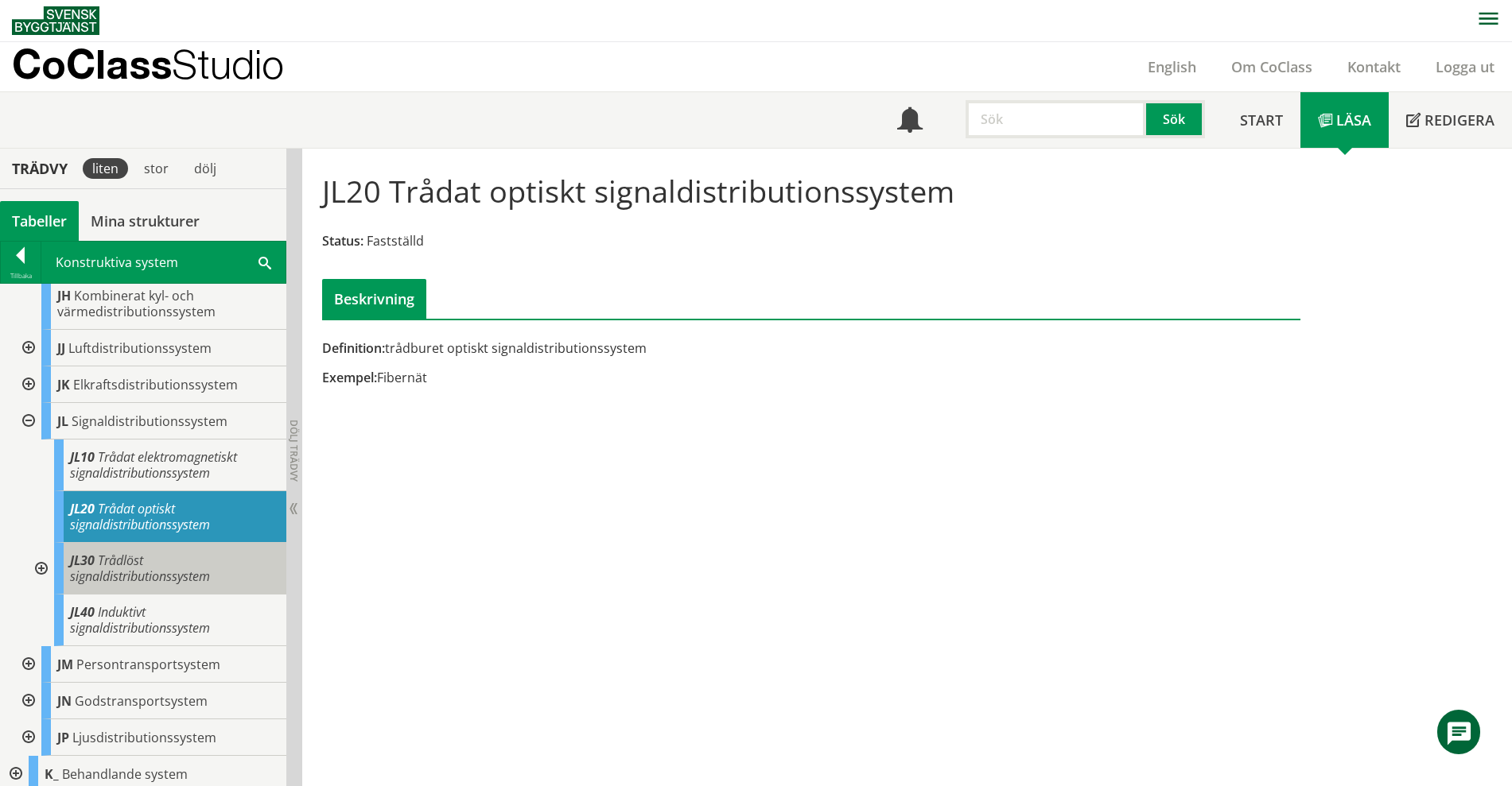
click at [179, 546] on div "JL30 Trådlöst signaldistributionssystem" at bounding box center [170, 568] width 232 height 52
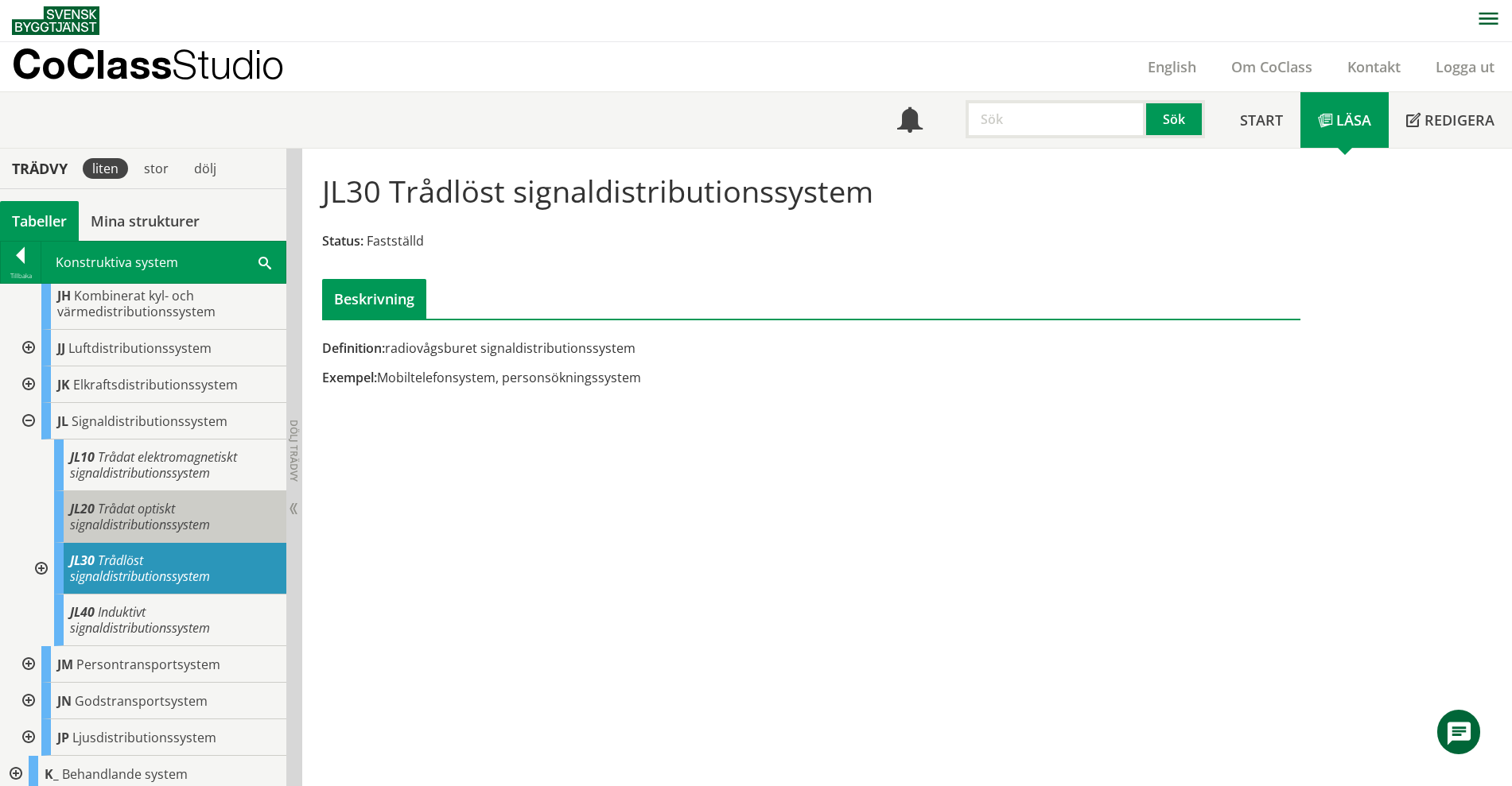
click at [177, 504] on span "Trådat optiskt signaldistributionssystem" at bounding box center [140, 516] width 140 height 33
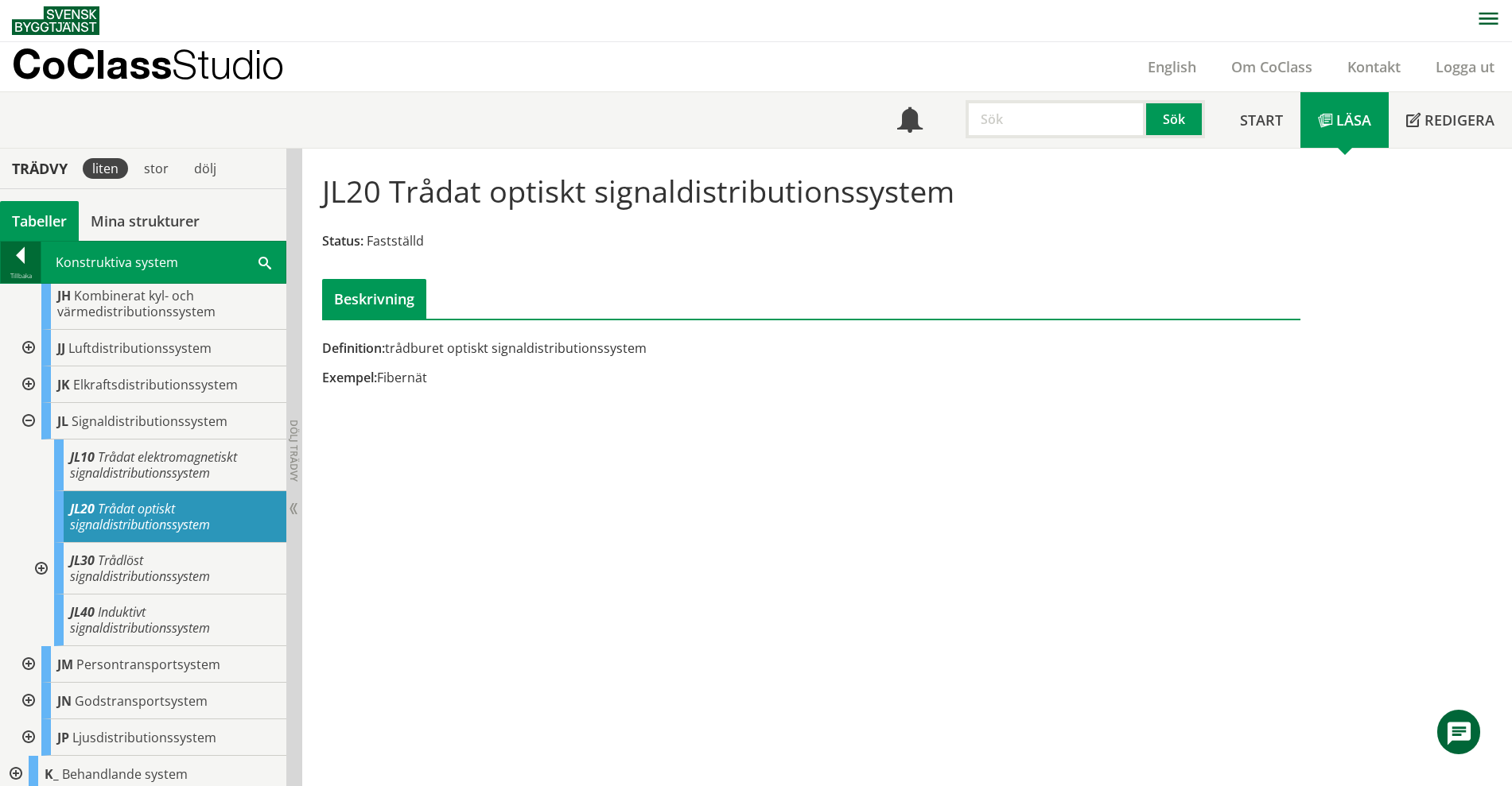
drag, startPoint x: 22, startPoint y: 256, endPoint x: 18, endPoint y: 285, distance: 29.3
click at [21, 256] on div at bounding box center [20, 258] width 40 height 22
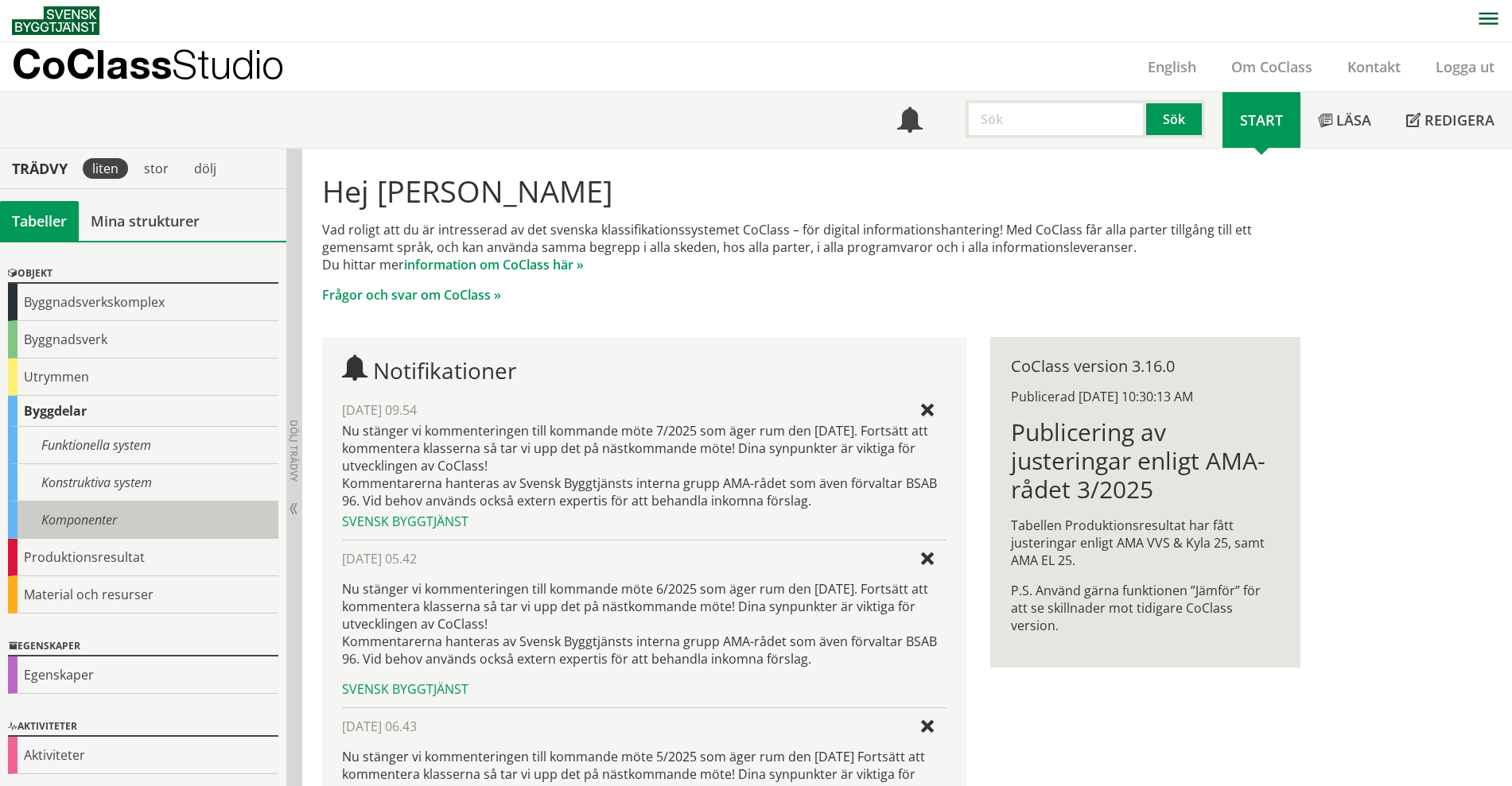
click at [105, 526] on div "Komponenter" at bounding box center [143, 520] width 271 height 38
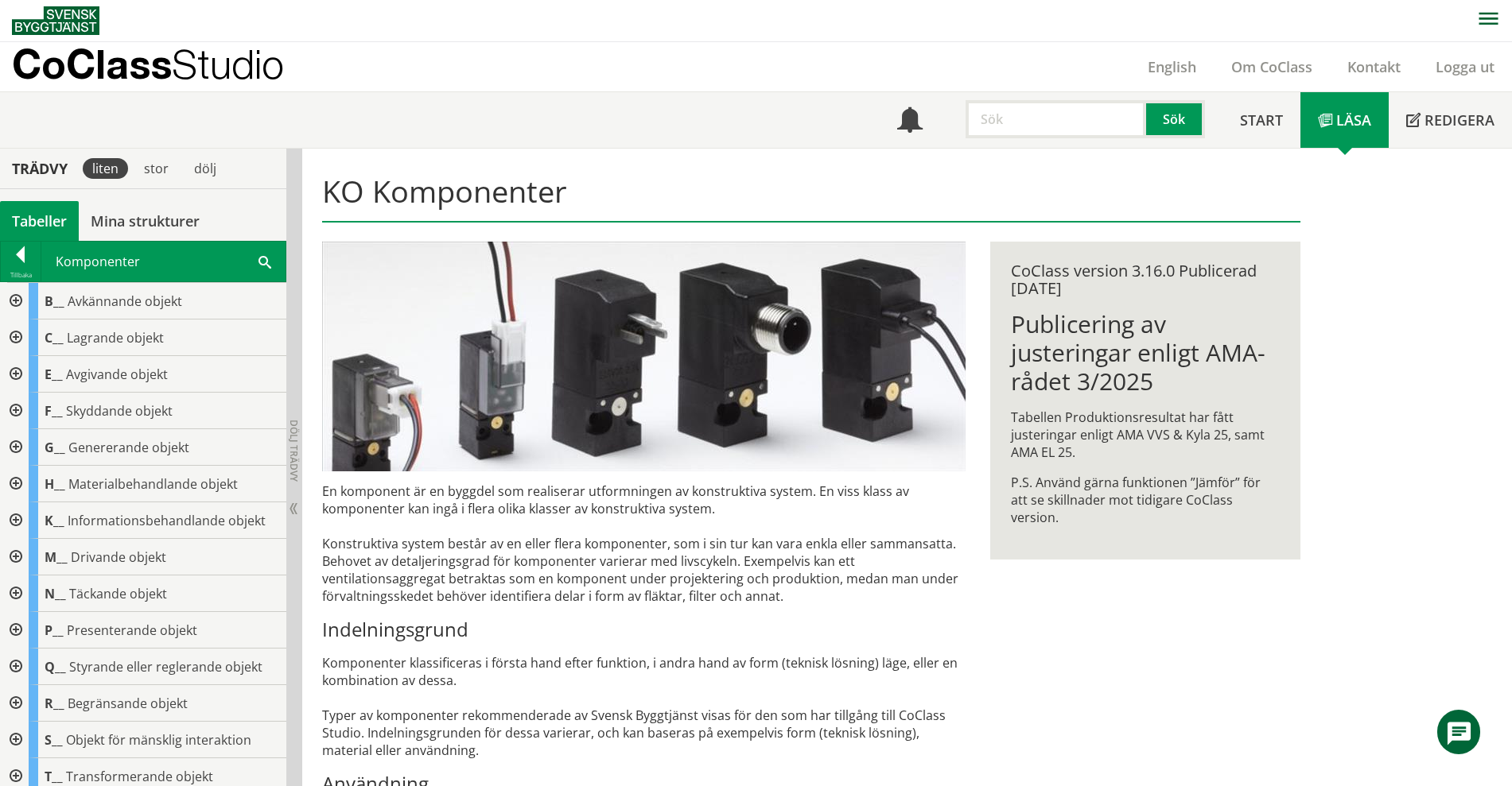
click at [263, 263] on span at bounding box center [264, 261] width 12 height 17
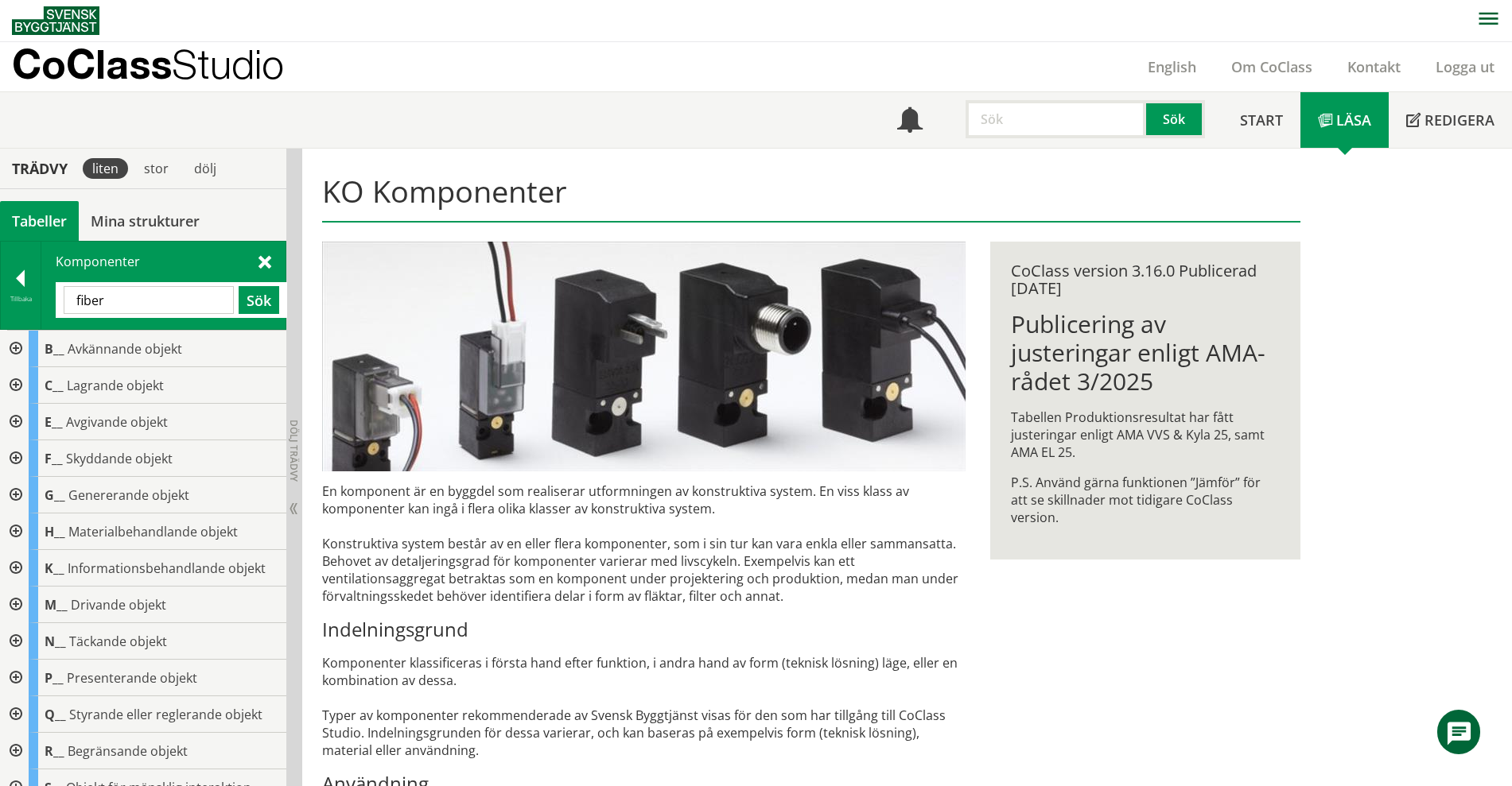
type input "fiber"
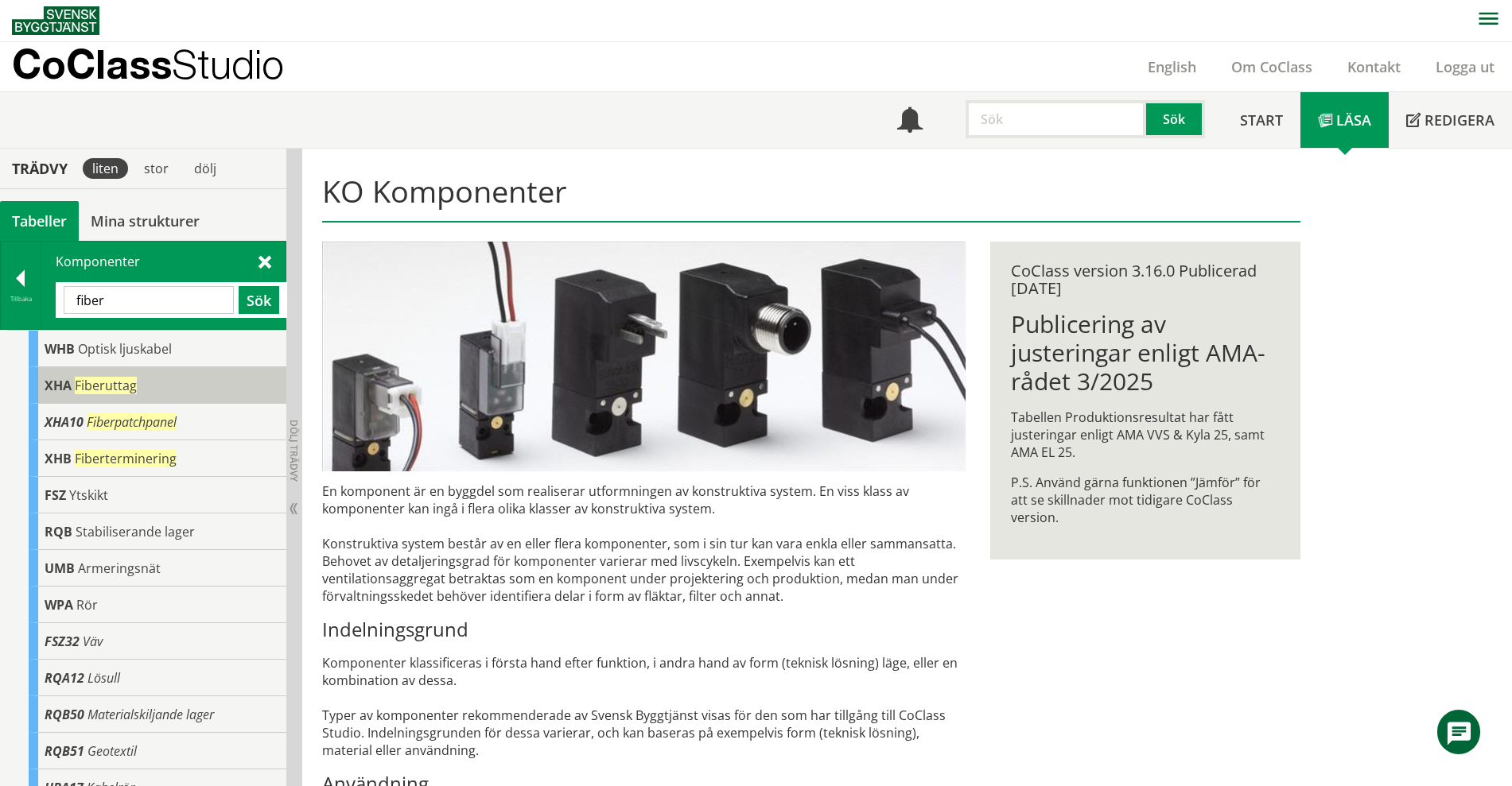
click at [74, 394] on div "XHA Fiberuttag" at bounding box center [157, 386] width 257 height 37
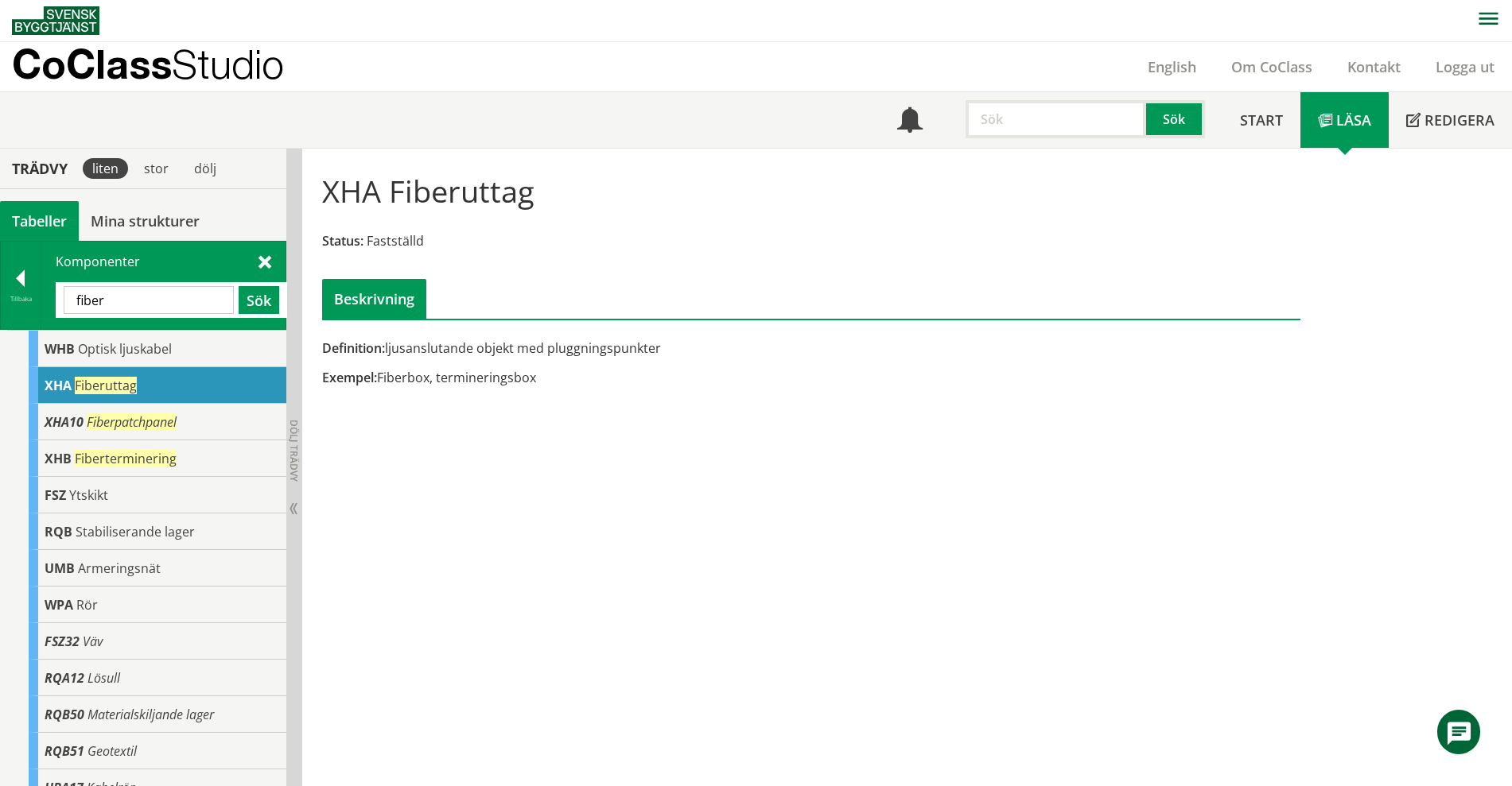
click at [821, 609] on div "XHA Fiberuttag Status: Fastställd Beskrivning Definition: ljusanslutande objekt…" at bounding box center [907, 467] width 1210 height 638
click at [1213, 429] on div "XHA Fiberuttag Status: Fastställd Beskrivning Definition: ljusanslutande objekt…" at bounding box center [907, 467] width 1210 height 638
